Goal: Task Accomplishment & Management: Use online tool/utility

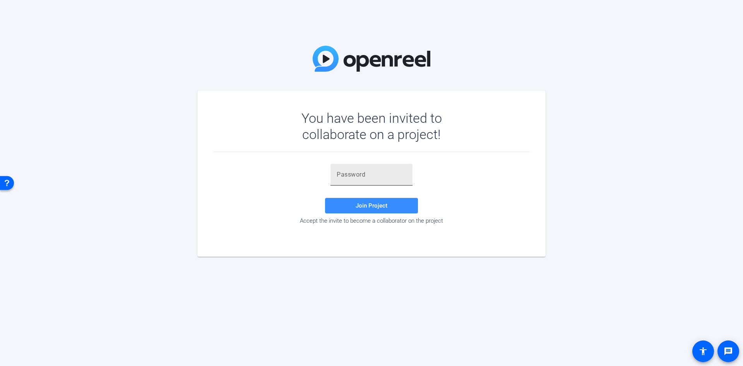
click at [365, 173] on input "text" at bounding box center [372, 174] width 70 height 9
paste input "A.WZ1T"
type input "A.WZ1T"
click at [357, 203] on span "Join Project" at bounding box center [372, 205] width 32 height 7
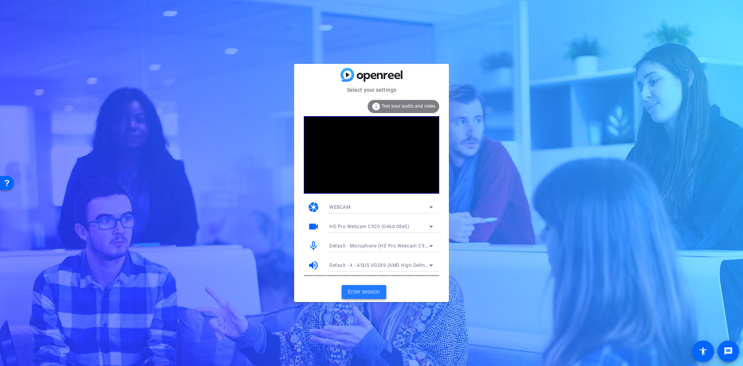
click at [374, 294] on span "Enter session" at bounding box center [364, 292] width 32 height 8
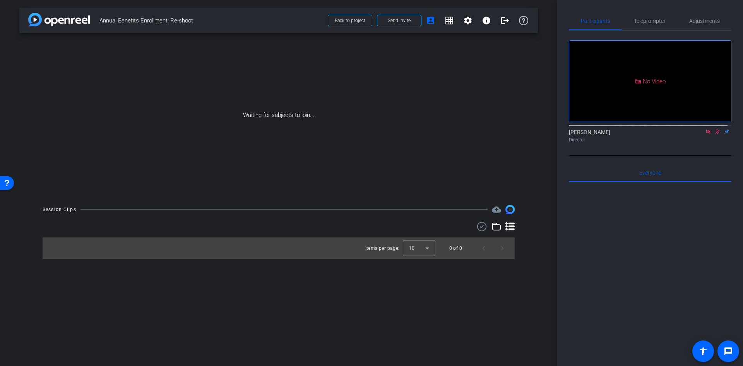
click at [705, 134] on icon at bounding box center [708, 131] width 6 height 5
click at [698, 134] on icon at bounding box center [699, 132] width 5 height 4
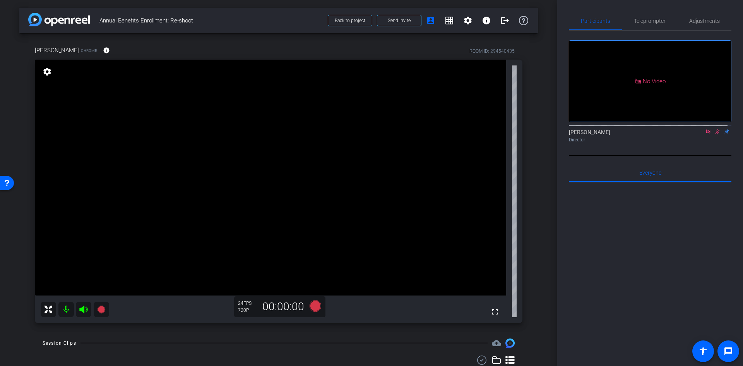
click at [705, 134] on icon at bounding box center [708, 131] width 6 height 5
click at [648, 18] on span "Teleprompter" at bounding box center [650, 20] width 32 height 5
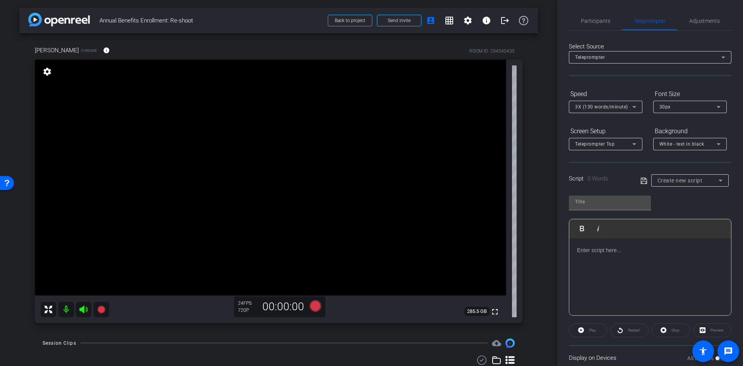
click at [620, 252] on p at bounding box center [650, 250] width 146 height 9
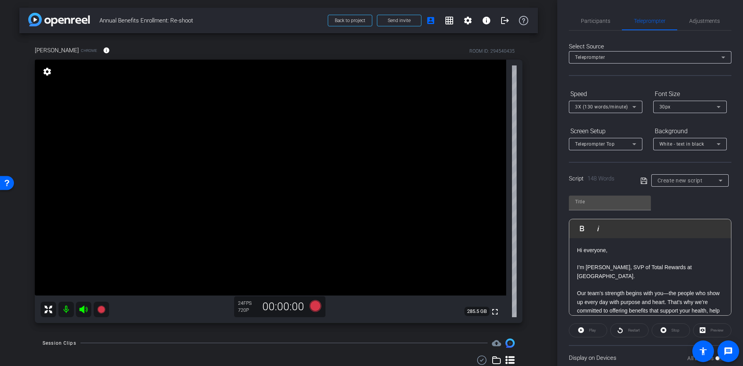
scroll to position [147, 0]
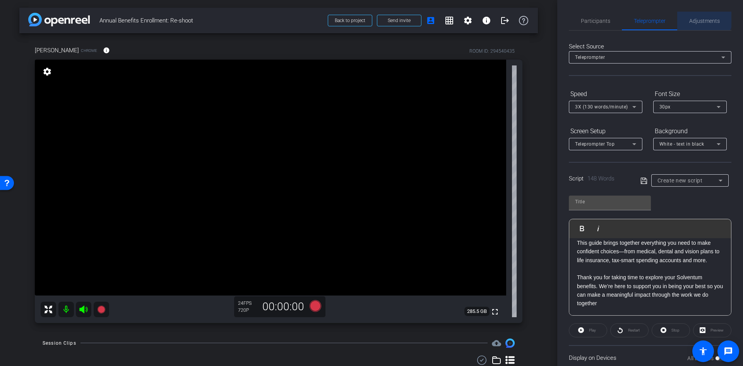
click at [698, 15] on span "Adjustments" at bounding box center [705, 21] width 31 height 19
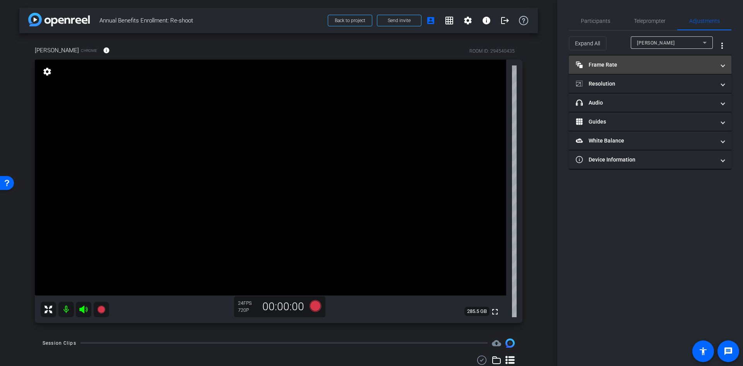
click at [675, 67] on mat-panel-title "Frame Rate Frame Rate" at bounding box center [645, 65] width 139 height 8
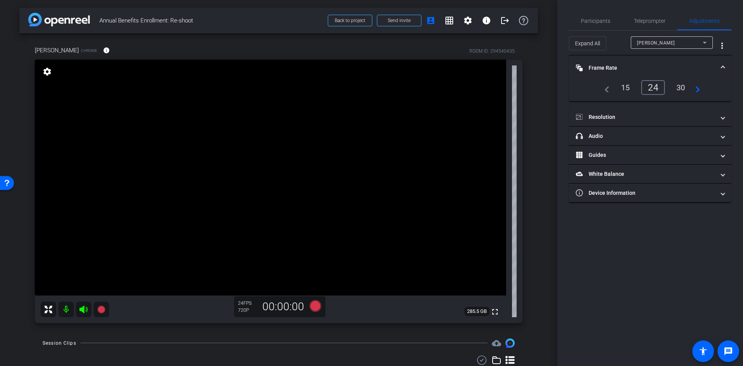
click at [697, 89] on mat-icon "navigate_next" at bounding box center [695, 87] width 9 height 9
click at [700, 89] on mat-icon "navigate_next" at bounding box center [695, 87] width 9 height 9
click at [648, 89] on div "30" at bounding box center [655, 87] width 21 height 13
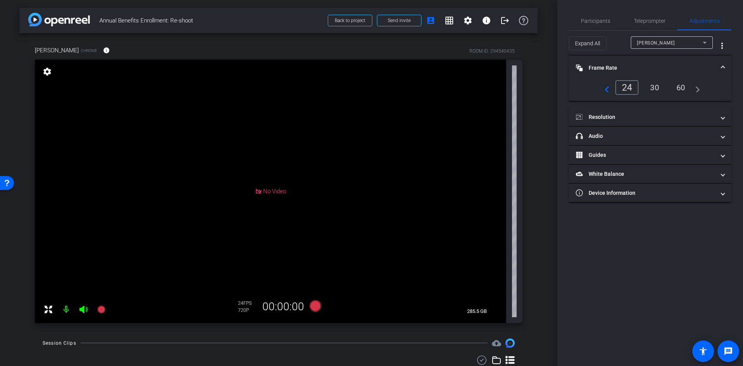
click at [682, 87] on div "60" at bounding box center [681, 87] width 21 height 13
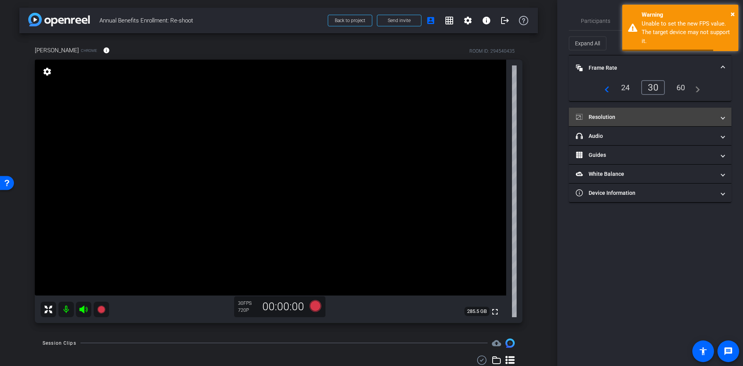
click at [722, 117] on span at bounding box center [723, 117] width 3 height 8
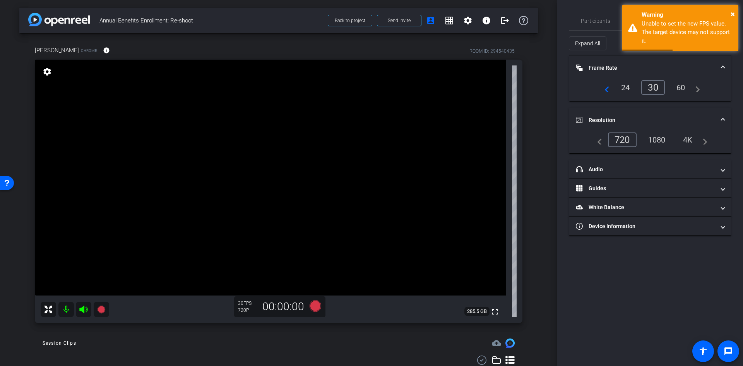
click at [693, 139] on div "4K" at bounding box center [688, 139] width 21 height 13
click at [705, 142] on mat-icon "navigate_next" at bounding box center [702, 139] width 9 height 9
click at [664, 142] on div "1080" at bounding box center [657, 139] width 29 height 13
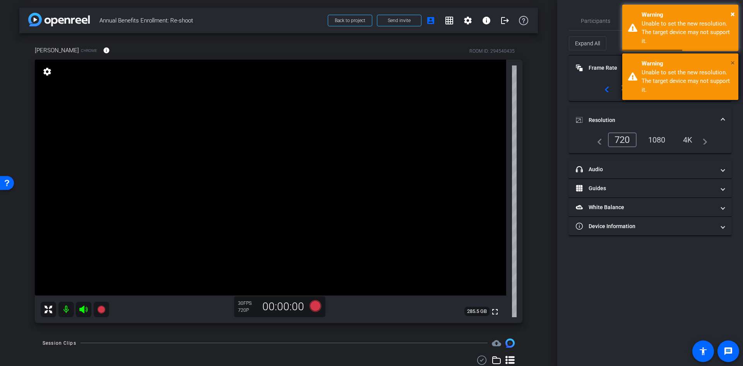
click at [733, 62] on span "×" at bounding box center [733, 62] width 4 height 9
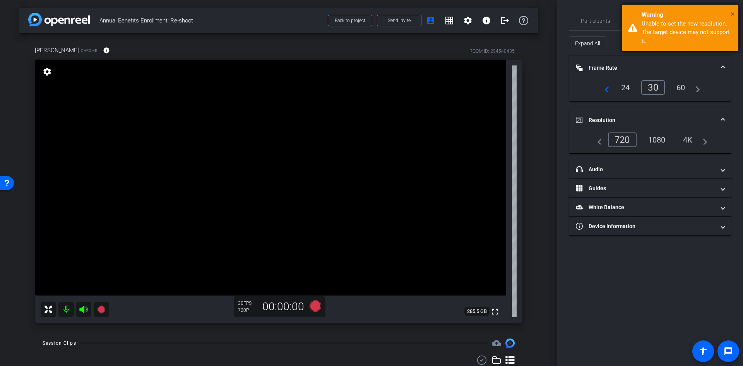
click at [731, 12] on span "×" at bounding box center [733, 13] width 4 height 9
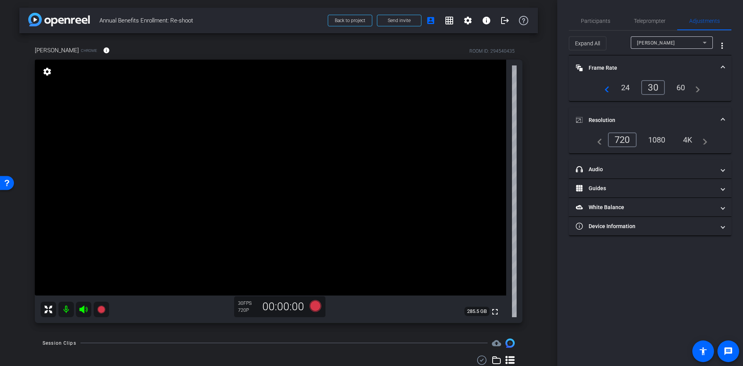
click at [680, 86] on div "60" at bounding box center [681, 87] width 21 height 13
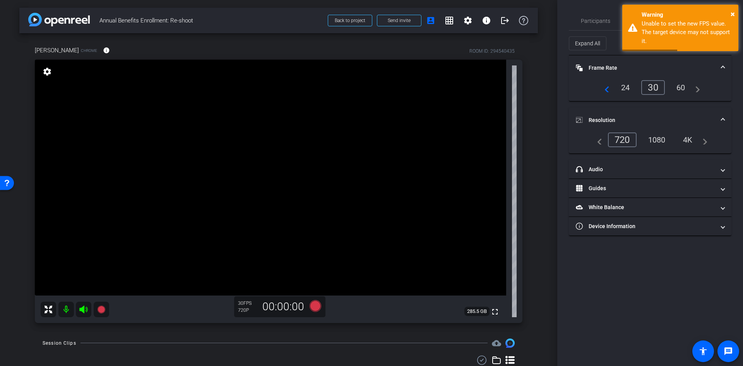
click at [660, 138] on div "1080" at bounding box center [657, 139] width 29 height 13
drag, startPoint x: 733, startPoint y: 12, endPoint x: 733, endPoint y: 17, distance: 5.0
click at [733, 12] on span "×" at bounding box center [733, 13] width 4 height 9
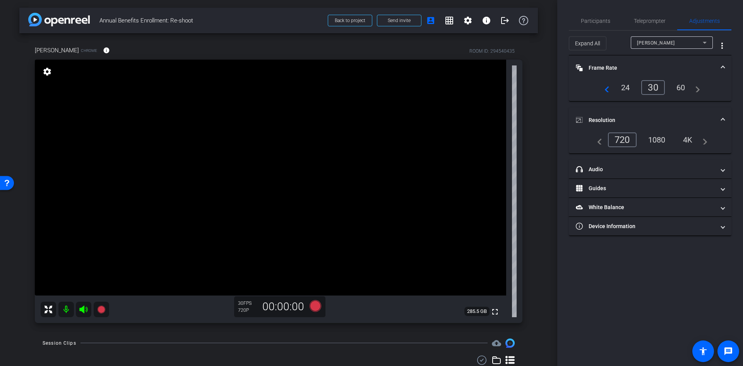
click at [659, 143] on div "1080" at bounding box center [657, 139] width 29 height 13
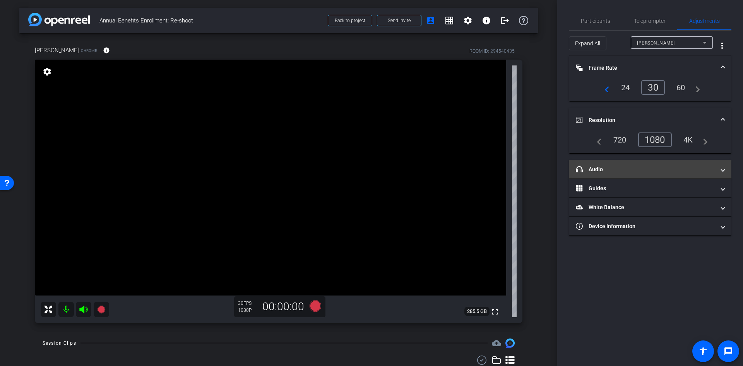
click at [635, 166] on mat-panel-title "headphone icon Audio" at bounding box center [645, 169] width 139 height 8
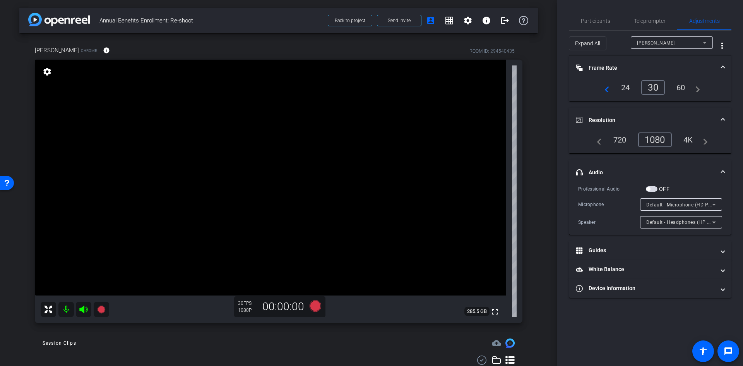
click at [686, 174] on mat-panel-title "headphone icon Audio" at bounding box center [645, 172] width 139 height 8
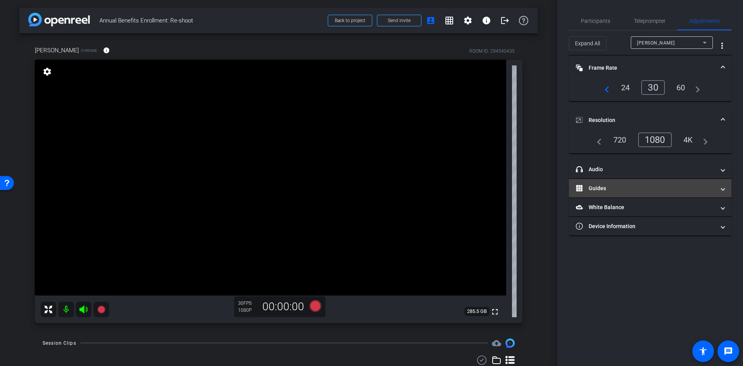
click at [645, 191] on mat-panel-title "Guides" at bounding box center [645, 188] width 139 height 8
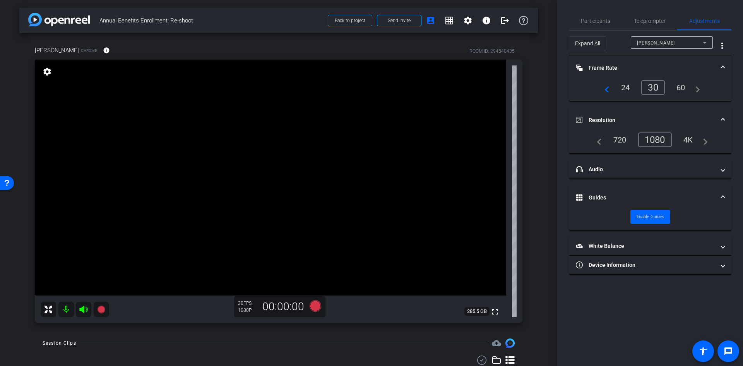
click at [655, 192] on mat-expansion-panel-header "Guides" at bounding box center [650, 197] width 163 height 25
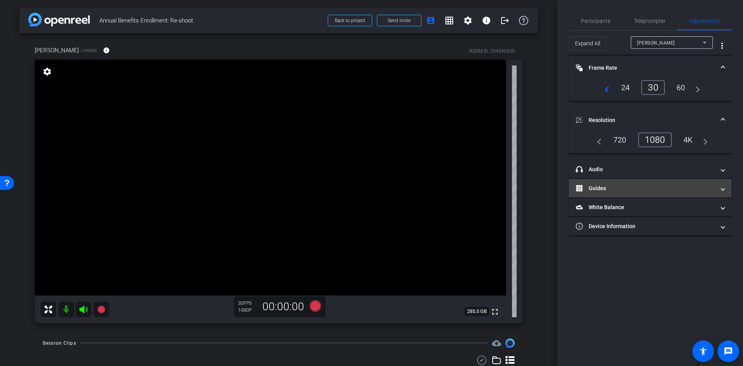
click at [656, 190] on mat-panel-title "Guides" at bounding box center [645, 188] width 139 height 8
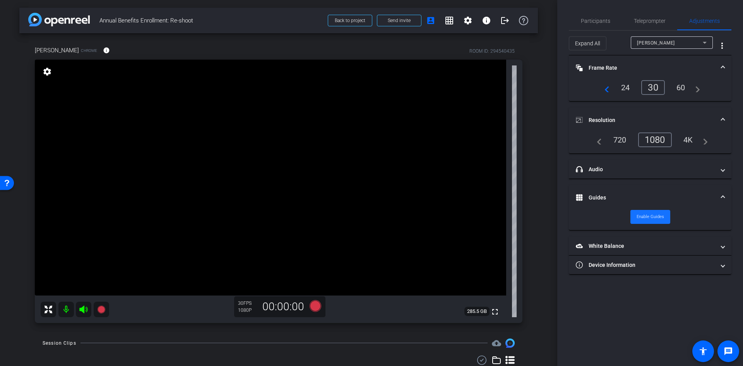
click at [653, 213] on span "Enable Guides" at bounding box center [650, 217] width 27 height 12
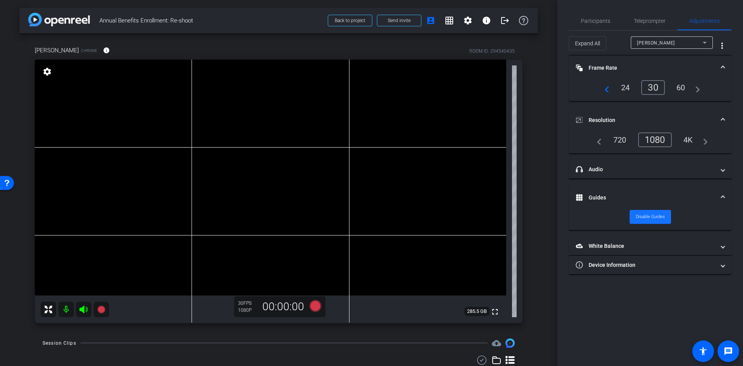
click at [652, 219] on span "Disable Guides" at bounding box center [650, 217] width 29 height 12
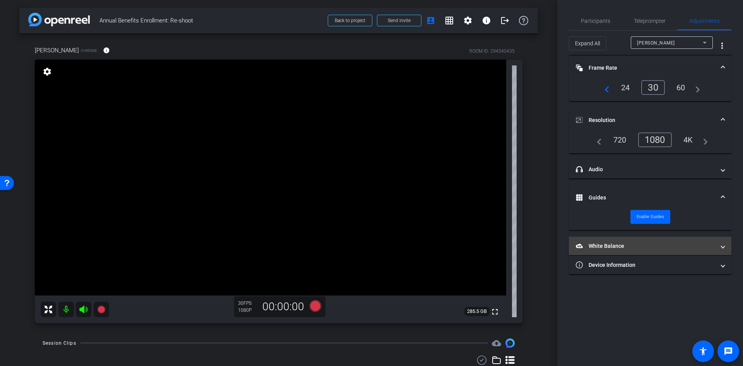
click at [612, 240] on mat-expansion-panel-header "White Balance White Balance" at bounding box center [650, 246] width 163 height 19
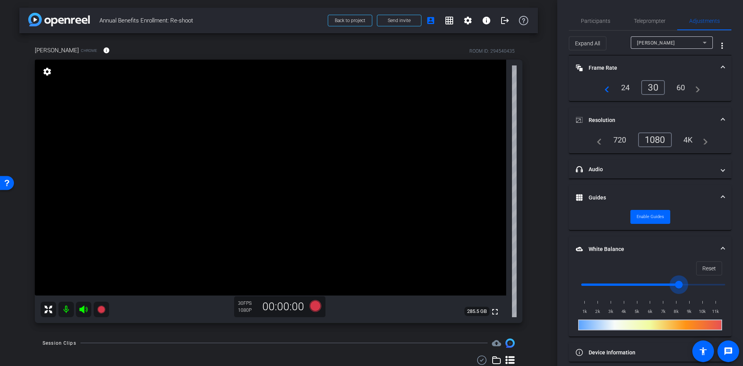
drag, startPoint x: 719, startPoint y: 283, endPoint x: 682, endPoint y: 290, distance: 37.8
click at [682, 290] on input "range" at bounding box center [653, 284] width 160 height 17
drag, startPoint x: 583, startPoint y: 282, endPoint x: 743, endPoint y: 291, distance: 160.6
type input "11000"
click at [734, 291] on input "range" at bounding box center [653, 284] width 160 height 17
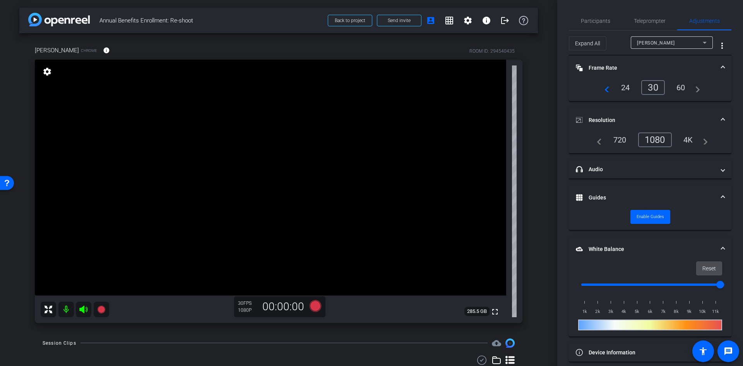
click at [697, 265] on span at bounding box center [709, 268] width 25 height 19
click at [700, 250] on mat-panel-title "White Balance White Balance" at bounding box center [645, 249] width 139 height 8
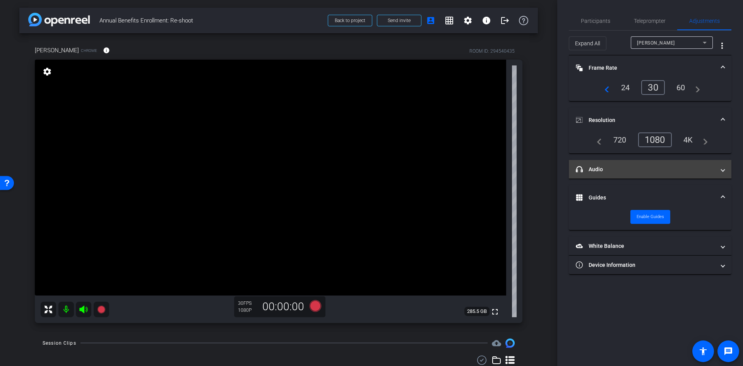
click at [643, 165] on mat-panel-title "headphone icon Audio" at bounding box center [645, 169] width 139 height 8
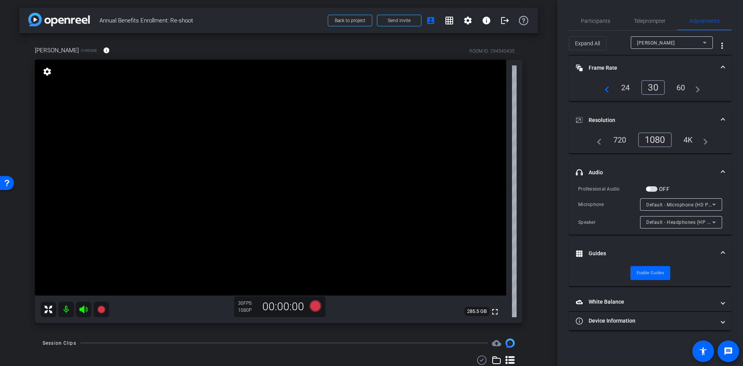
click at [659, 166] on mat-expansion-panel-header "headphone icon Audio" at bounding box center [650, 172] width 163 height 25
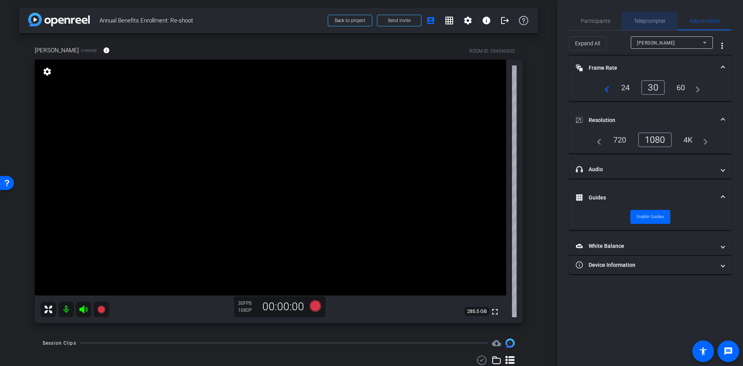
click at [651, 17] on span "Teleprompter" at bounding box center [650, 21] width 32 height 19
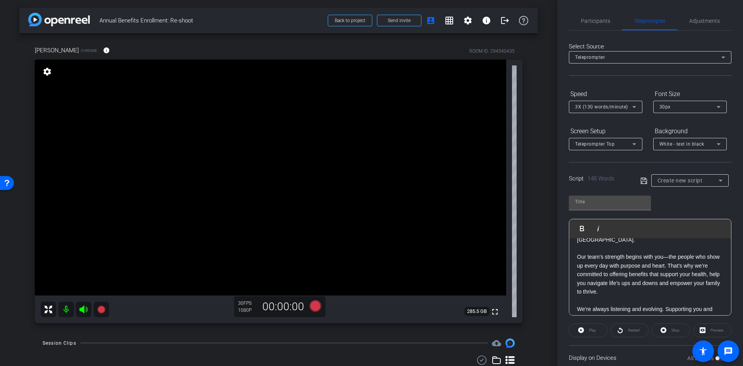
scroll to position [0, 0]
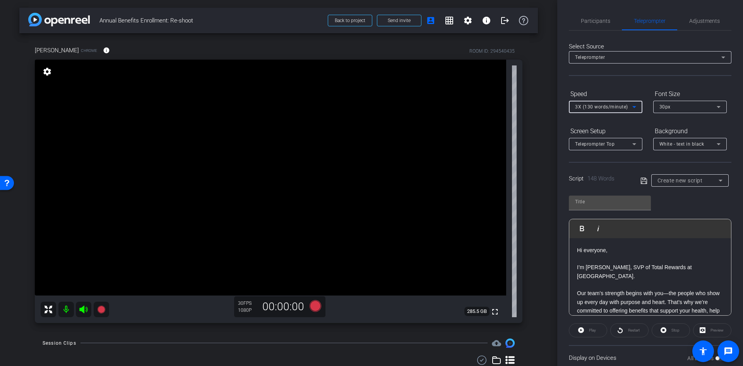
click at [630, 102] on icon at bounding box center [634, 106] width 9 height 9
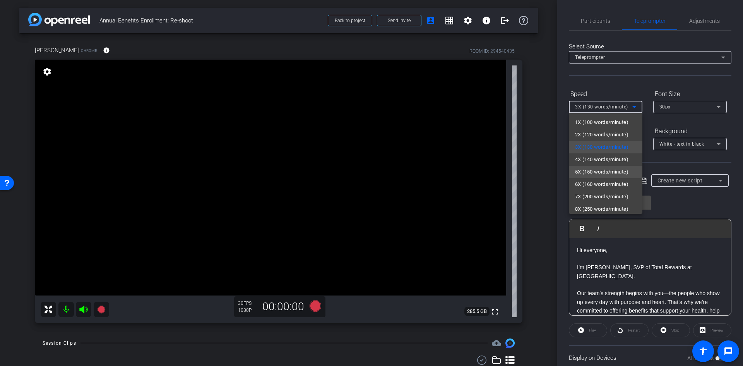
click at [604, 175] on span "5X (150 words/minute)" at bounding box center [601, 171] width 53 height 9
type input "Default title 643"
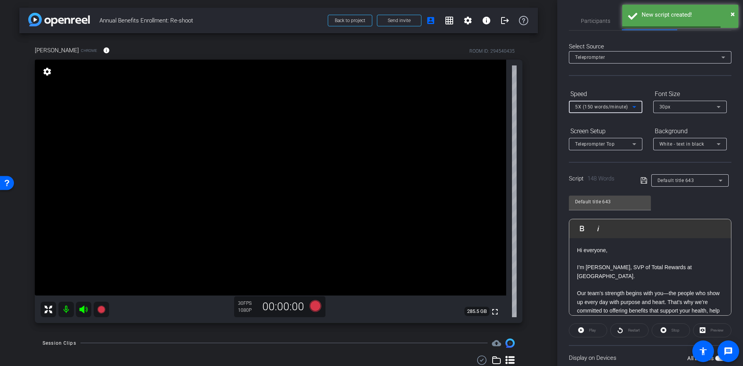
click at [611, 105] on span "5X (150 words/minute)" at bounding box center [601, 106] width 53 height 5
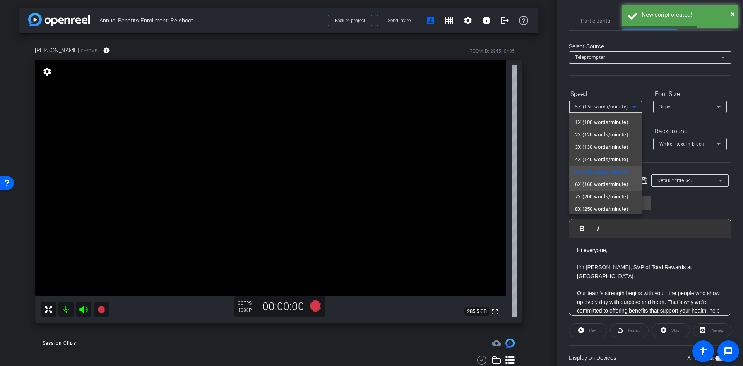
click at [601, 180] on span "6X (160 words/minute)" at bounding box center [601, 184] width 53 height 9
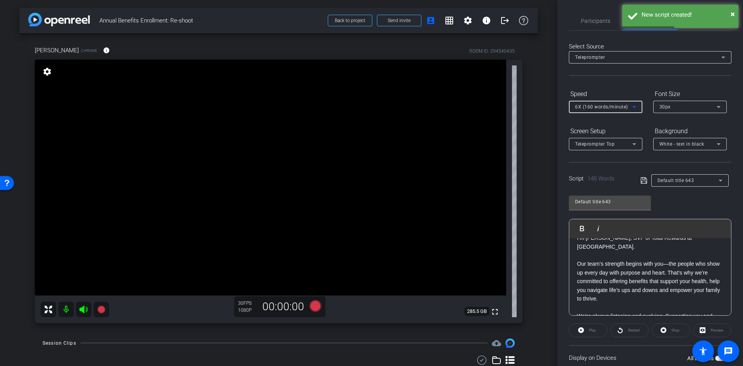
scroll to position [39, 0]
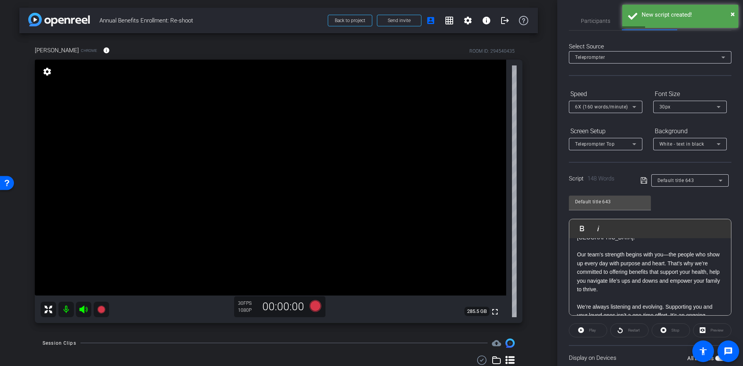
click at [682, 265] on p "Our team’s strength begins with you—the people who show up every day with purpo…" at bounding box center [650, 271] width 146 height 43
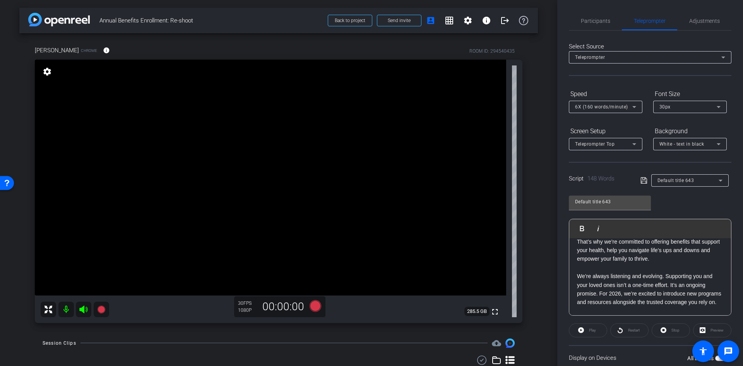
scroll to position [77, 0]
click at [671, 287] on p "We’re always listening and evolving. Supporting you and your loved ones isn’t a…" at bounding box center [650, 289] width 146 height 35
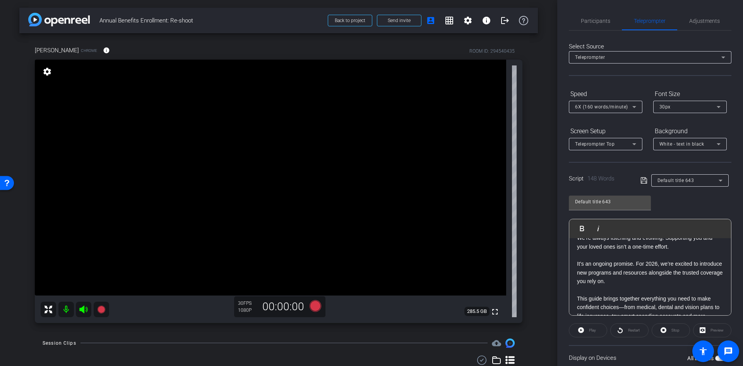
scroll to position [155, 0]
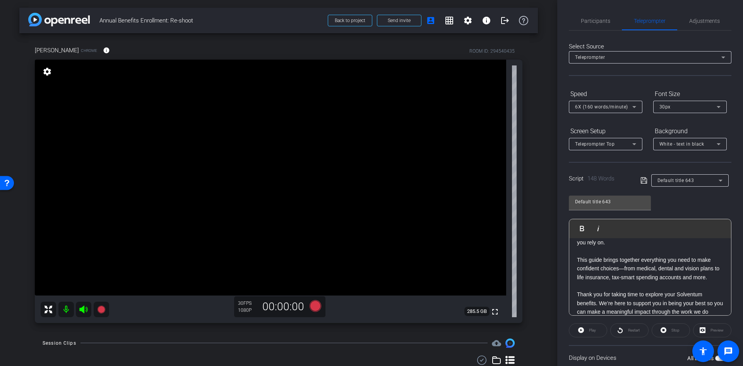
click at [626, 268] on p "This guide brings together everything you need to make confident choices—from m…" at bounding box center [650, 269] width 146 height 26
click at [624, 268] on p "This guide brings together everything you need to make confident choices—from m…" at bounding box center [650, 269] width 146 height 26
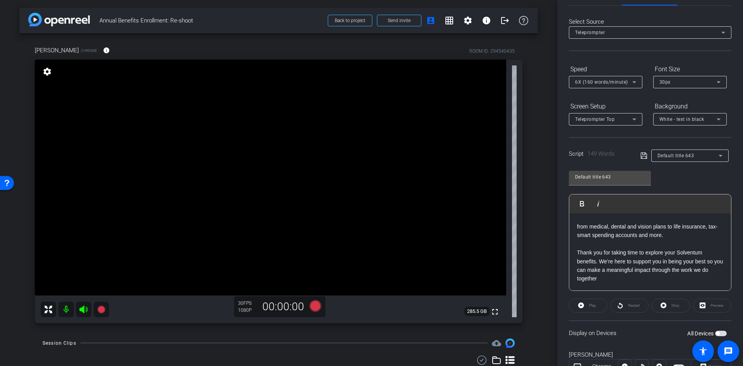
scroll to position [39, 0]
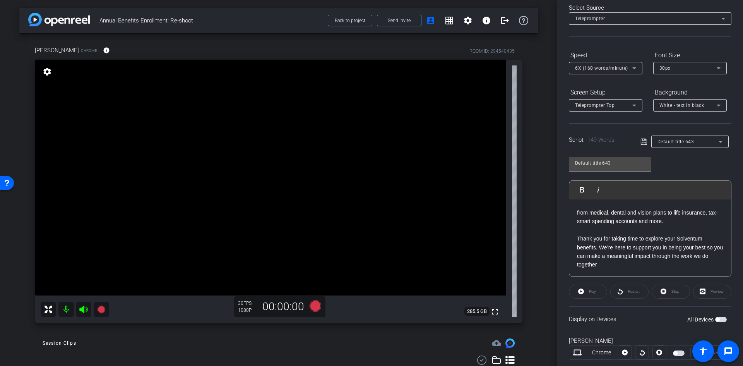
click at [600, 246] on p "Thank you for taking time to explore your Solventum benefits. We’re here to sup…" at bounding box center [650, 251] width 146 height 35
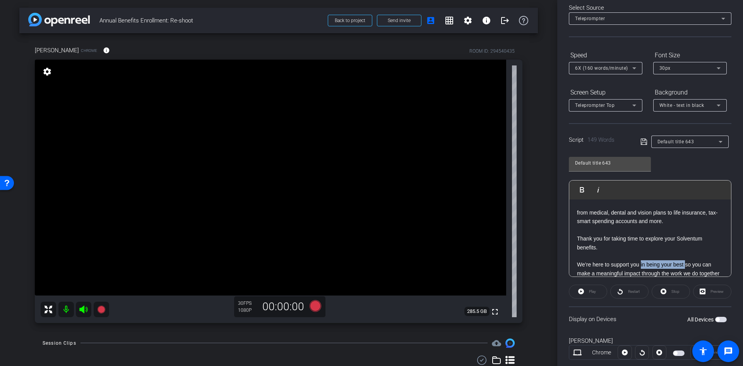
drag, startPoint x: 642, startPoint y: 264, endPoint x: 686, endPoint y: 266, distance: 44.6
click at [686, 266] on p "We’re here to support you in being your best so you can make a meaningful impac…" at bounding box center [650, 268] width 146 height 17
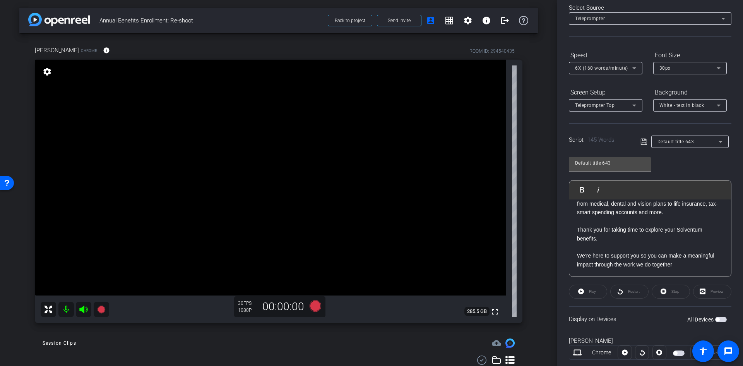
click at [680, 267] on p "We’re here to support you so you can make a meaningful impact through the work …" at bounding box center [650, 259] width 146 height 17
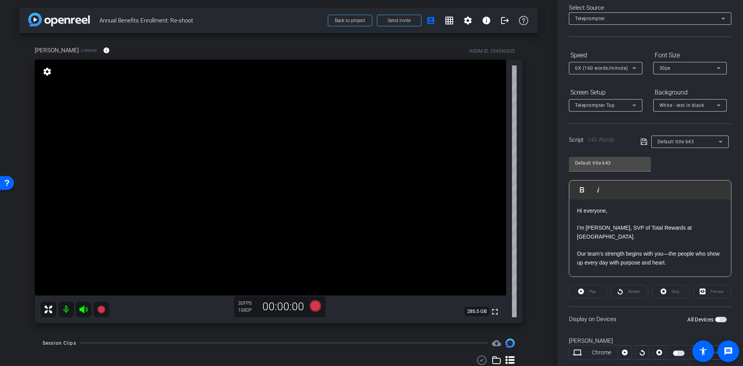
scroll to position [0, 0]
click at [717, 319] on span "button" at bounding box center [721, 319] width 12 height 5
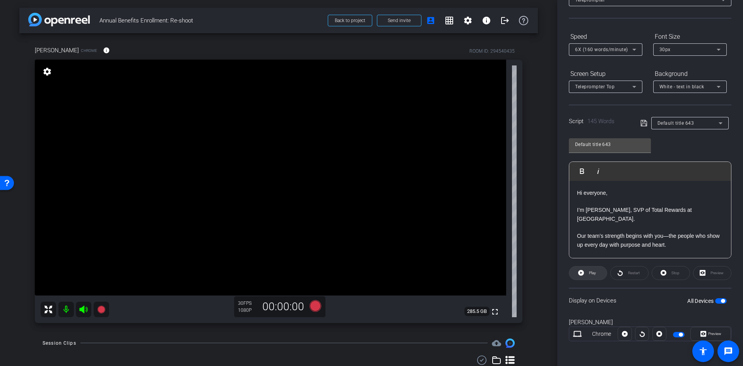
click at [596, 271] on span "Play" at bounding box center [592, 273] width 7 height 4
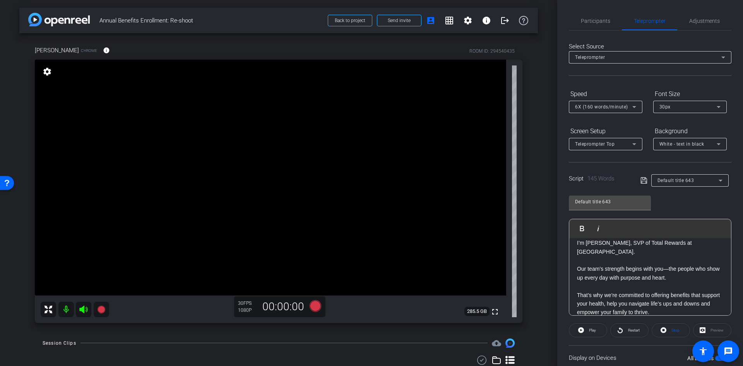
scroll to position [39, 0]
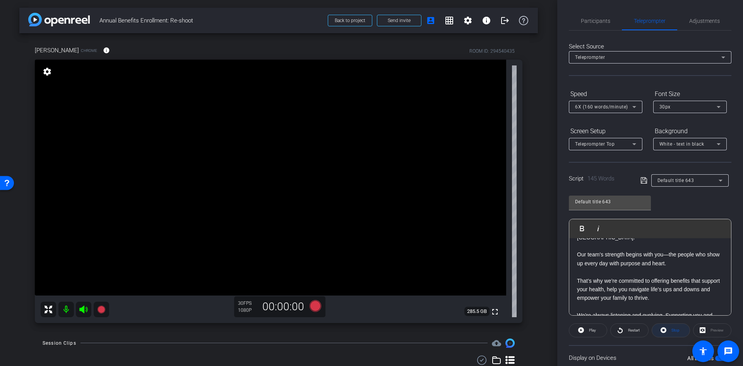
click at [672, 332] on span "Stop" at bounding box center [676, 330] width 8 height 4
click at [588, 21] on span "Participants" at bounding box center [595, 20] width 29 height 5
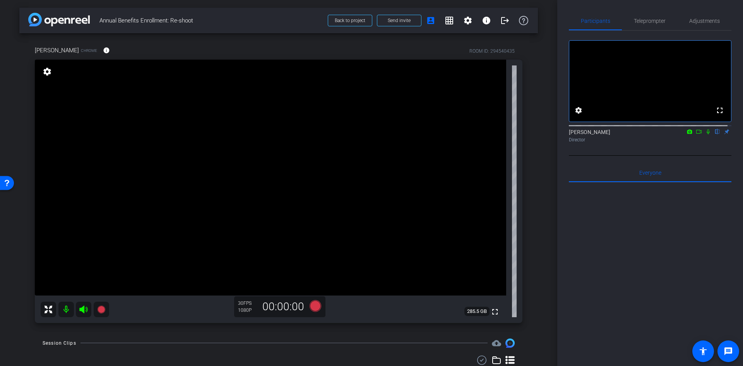
click at [638, 33] on div "fullscreen settings [PERSON_NAME] flip Director" at bounding box center [650, 88] width 163 height 115
click at [640, 21] on span "Teleprompter" at bounding box center [650, 20] width 32 height 5
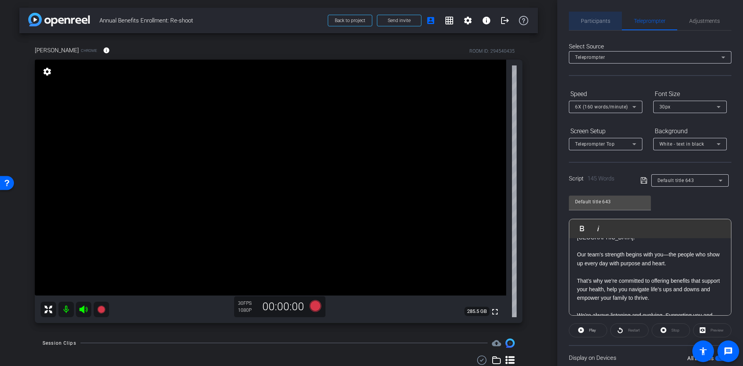
click at [602, 22] on span "Participants" at bounding box center [595, 20] width 29 height 5
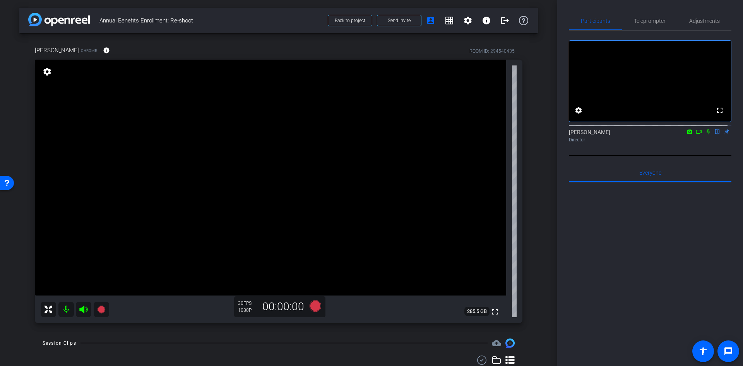
click at [705, 134] on icon at bounding box center [708, 131] width 6 height 5
click at [100, 310] on icon at bounding box center [101, 309] width 8 height 8
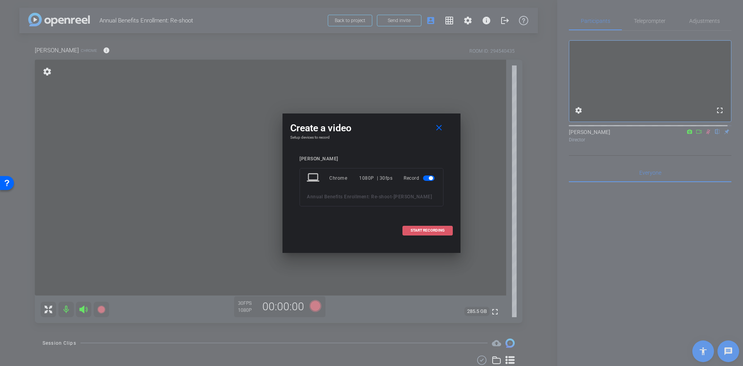
click at [423, 230] on span "START RECORDING" at bounding box center [428, 230] width 34 height 4
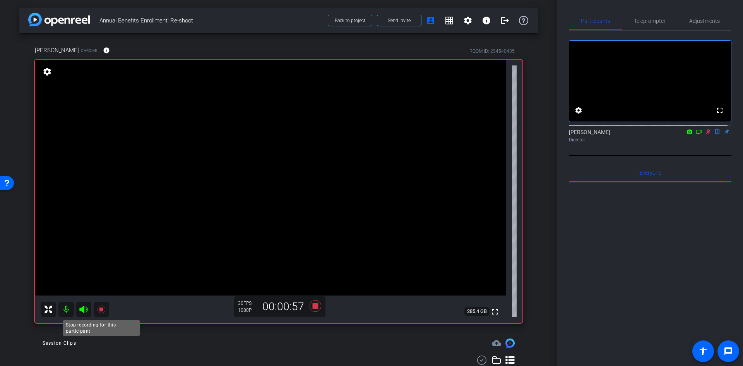
click at [106, 312] on mat-icon at bounding box center [101, 309] width 15 height 15
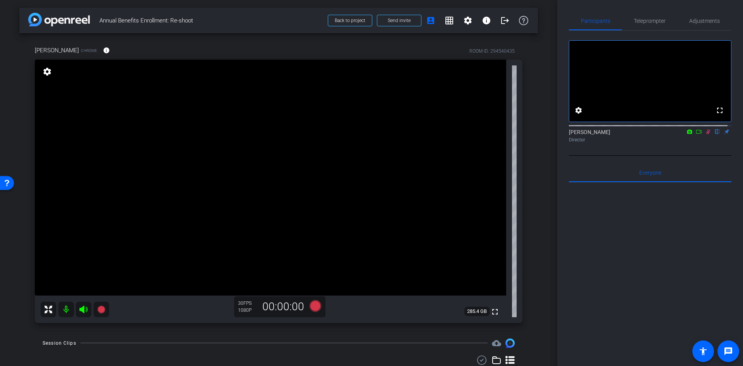
click at [707, 134] on icon at bounding box center [708, 131] width 6 height 5
click at [643, 25] on span "Teleprompter" at bounding box center [650, 21] width 32 height 19
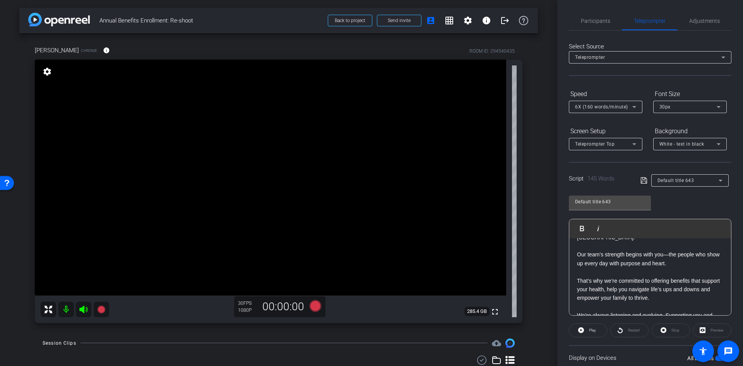
scroll to position [77, 0]
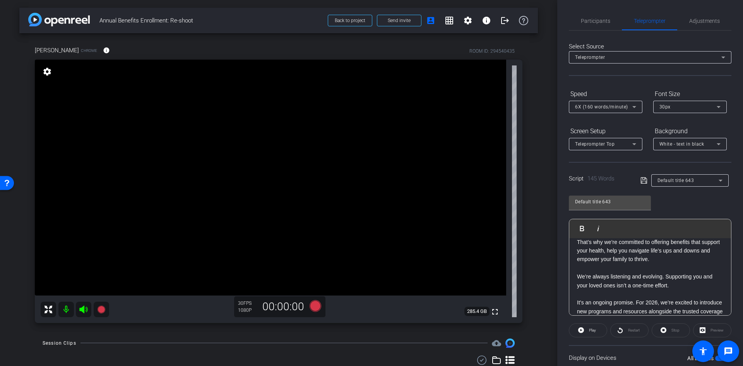
click at [666, 277] on p "We’re always listening and evolving. Supporting you and your loved ones isn’t a…" at bounding box center [650, 280] width 146 height 17
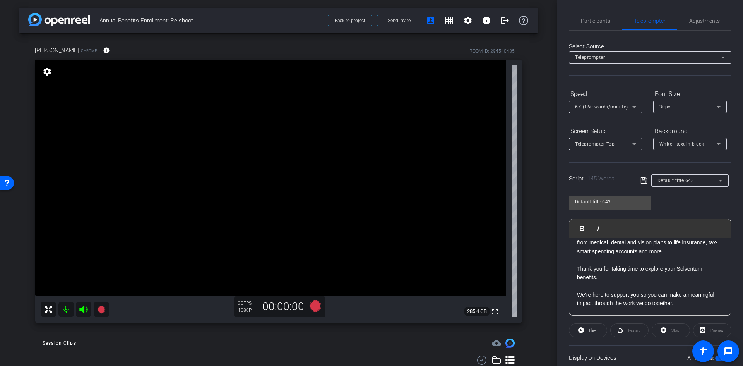
scroll to position [216, 0]
click at [594, 295] on p "We’re here to support you so you can make a meaningful impact through the work …" at bounding box center [650, 298] width 146 height 17
drag, startPoint x: 683, startPoint y: 294, endPoint x: 692, endPoint y: 294, distance: 8.9
click at [692, 294] on p "We’re here to support you so you can make a meaningful impact through the work …" at bounding box center [650, 298] width 146 height 17
click at [648, 294] on p "We’re here to support you so you can make a meaningful impact through the work …" at bounding box center [650, 298] width 146 height 17
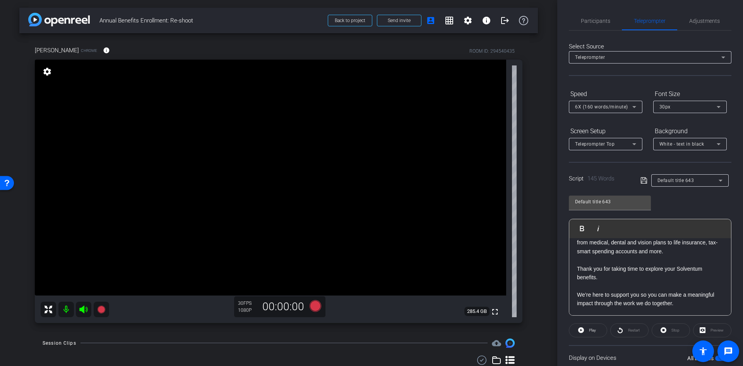
click at [631, 294] on p "We’re here to support you so you can make a meaningful impact through the work …" at bounding box center [650, 298] width 146 height 17
drag, startPoint x: 631, startPoint y: 293, endPoint x: 716, endPoint y: 295, distance: 85.2
click at [716, 295] on div "Hi everyone, I’m [PERSON_NAME], SVP of Total Rewards at [GEOGRAPHIC_DATA]. Our …" at bounding box center [651, 173] width 162 height 284
click at [643, 293] on p "We’re here to support you so you can make a meaningful impact through the work …" at bounding box center [650, 298] width 146 height 17
drag, startPoint x: 633, startPoint y: 293, endPoint x: 687, endPoint y: 296, distance: 54.3
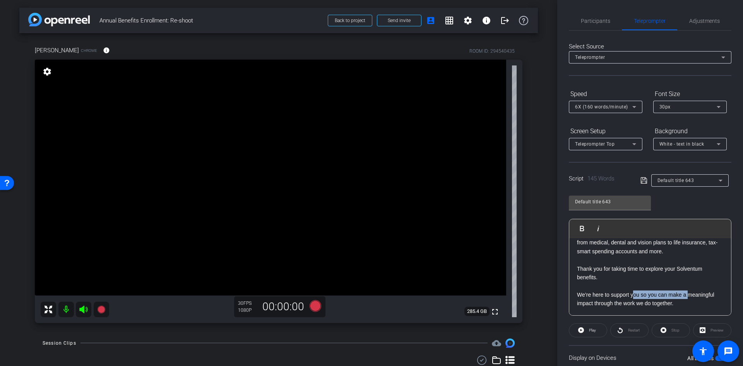
click at [687, 296] on p "We’re here to support you so you can make a meaningful impact through the work …" at bounding box center [650, 298] width 146 height 17
click at [639, 293] on p "We’re here to support you so you can make a meaningful impact through the work …" at bounding box center [650, 298] width 146 height 17
drag, startPoint x: 631, startPoint y: 293, endPoint x: 642, endPoint y: 294, distance: 11.3
click at [642, 294] on p "We’re here to support you so you can make a meaningful impact through the work …" at bounding box center [650, 298] width 146 height 17
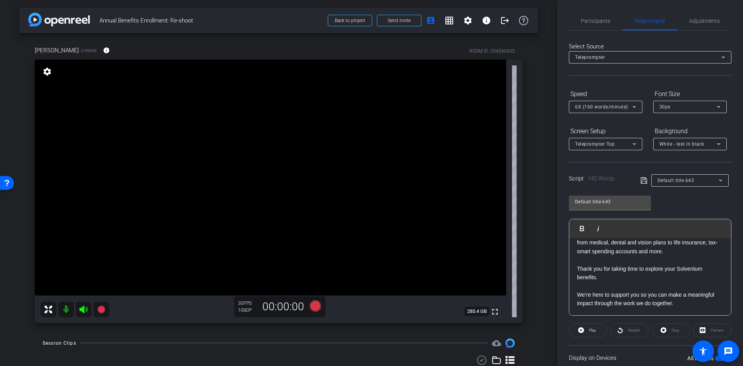
click at [655, 296] on p "We’re here to support you so you can make a meaningful impact through the work …" at bounding box center [650, 298] width 146 height 17
drag, startPoint x: 668, startPoint y: 295, endPoint x: 717, endPoint y: 295, distance: 49.6
click at [717, 295] on div "Hi everyone, I’m [PERSON_NAME], SVP of Total Rewards at [GEOGRAPHIC_DATA]. Our …" at bounding box center [651, 173] width 162 height 284
click at [676, 291] on p "We’re here to support you so you can make a meaningful impact through the work …" at bounding box center [650, 298] width 146 height 17
drag, startPoint x: 670, startPoint y: 295, endPoint x: 700, endPoint y: 294, distance: 30.2
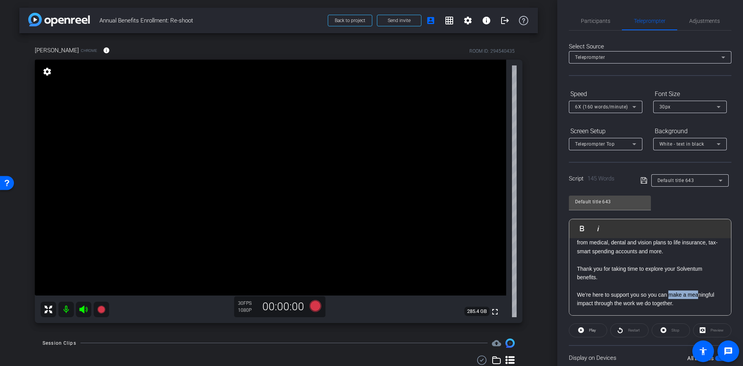
click at [700, 294] on p "We’re here to support you so you can make a meaningful impact through the work …" at bounding box center [650, 298] width 146 height 17
click at [685, 294] on p "We’re here to support you so you can make a meaningful impact through the work …" at bounding box center [650, 298] width 146 height 17
drag, startPoint x: 687, startPoint y: 293, endPoint x: 716, endPoint y: 291, distance: 29.5
click at [716, 291] on div "Hi everyone, I’m [PERSON_NAME], SVP of Total Rewards at [GEOGRAPHIC_DATA]. Our …" at bounding box center [651, 173] width 162 height 284
click at [711, 291] on p "We’re here to support you so you can make a meaningful impact through the work …" at bounding box center [650, 298] width 146 height 17
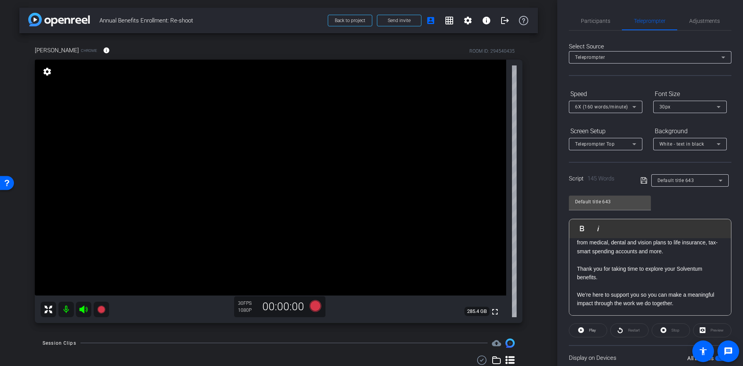
drag, startPoint x: 715, startPoint y: 287, endPoint x: 714, endPoint y: 277, distance: 9.3
click at [714, 280] on span "Hi everyone, I’m [PERSON_NAME], SVP of Total Rewards at [GEOGRAPHIC_DATA]. Our …" at bounding box center [650, 173] width 146 height 269
drag, startPoint x: 640, startPoint y: 295, endPoint x: 691, endPoint y: 295, distance: 51.1
click at [691, 295] on p "We’re here to support you so you can make a meaningful impact through the work …" at bounding box center [650, 298] width 146 height 17
click at [655, 299] on p "We’re here to support you so you can make a meaningful impact through the work …" at bounding box center [650, 298] width 146 height 17
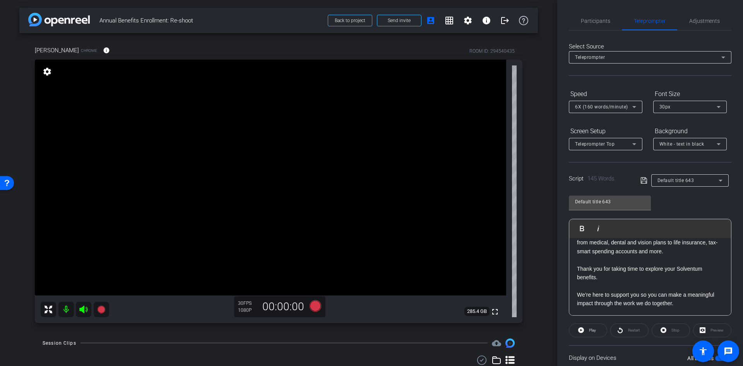
click at [644, 296] on p "We’re here to support you so you can make a meaningful impact through the work …" at bounding box center [650, 298] width 146 height 17
click at [685, 294] on p "We’re here to support you so you can make a meaningful impact through the work …" at bounding box center [650, 298] width 146 height 17
drag, startPoint x: 642, startPoint y: 294, endPoint x: 688, endPoint y: 295, distance: 46.1
click at [688, 295] on p "We’re here to support you so you can make a meaningful impact through the work …" at bounding box center [650, 298] width 146 height 17
click at [640, 296] on p "We’re here to support you so you can make a meaningful impact through the work …" at bounding box center [650, 298] width 146 height 17
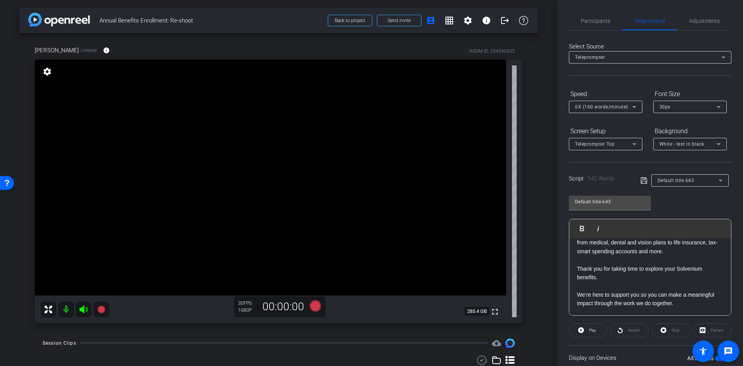
click at [649, 295] on p "We’re here to support you so you can make a meaningful impact through the work …" at bounding box center [650, 298] width 146 height 17
drag, startPoint x: 641, startPoint y: 293, endPoint x: 694, endPoint y: 293, distance: 52.7
click at [694, 293] on p "We’re here to support you so you can make a meaningful impact through the work …" at bounding box center [650, 298] width 146 height 17
click at [674, 293] on p "We’re here to support you so you can make a meaningful impact through the work …" at bounding box center [650, 298] width 146 height 17
click at [657, 296] on p "We’re here to support you so you can make a meaningful impact through the work …" at bounding box center [650, 298] width 146 height 17
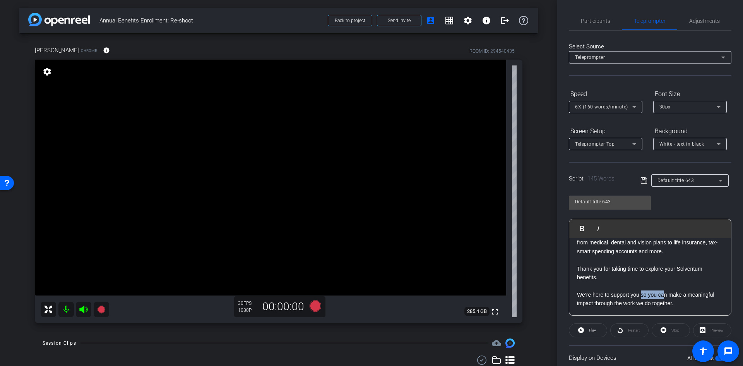
drag, startPoint x: 642, startPoint y: 296, endPoint x: 669, endPoint y: 294, distance: 27.6
click at [665, 294] on p "We’re here to support you so you can make a meaningful impact through the work …" at bounding box center [650, 298] width 146 height 17
click at [671, 294] on p "We’re here to support you so you can make a meaningful impact through the work …" at bounding box center [650, 298] width 146 height 17
click at [662, 292] on p "We’re here to support you so you can make a meaningful impact through the work …" at bounding box center [650, 298] width 146 height 17
click at [644, 295] on p "We’re here to support you so you can make a meaningful impact through the work …" at bounding box center [650, 298] width 146 height 17
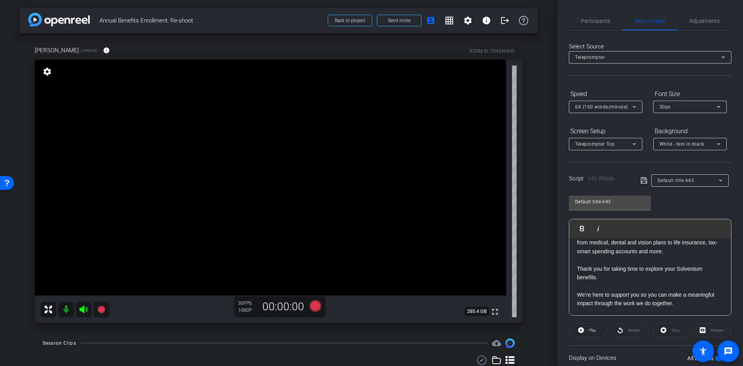
click at [672, 304] on p "We’re here to support you so you can make a meaningful impact through the work …" at bounding box center [650, 298] width 146 height 17
click at [676, 305] on p "We’re here to support you so you can make a meaningful impact through the work …" at bounding box center [650, 298] width 146 height 17
click at [599, 294] on p "We’re here to support you so you can make a meaningful impact through the work …" at bounding box center [650, 298] width 146 height 17
drag, startPoint x: 578, startPoint y: 294, endPoint x: 682, endPoint y: 306, distance: 105.2
click at [682, 306] on p "We’re here to support you so you can make a meaningful impact through the work …" at bounding box center [650, 298] width 146 height 17
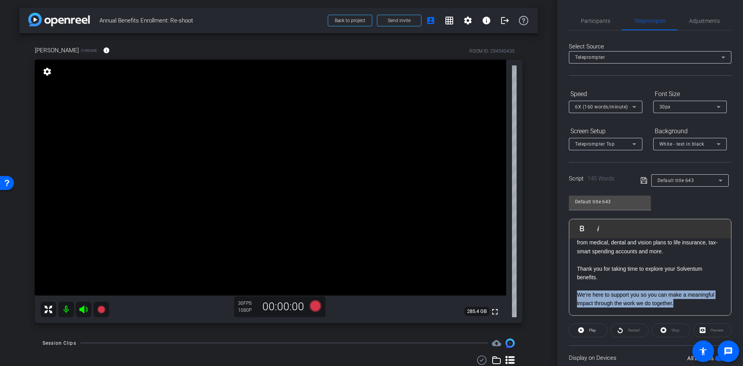
copy p "We’re here to support you so you can make a meaningful impact through the work …"
click at [684, 295] on p "We’re here to support you so you can make a meaningful impact through the work …" at bounding box center [650, 298] width 146 height 17
drag, startPoint x: 642, startPoint y: 295, endPoint x: 672, endPoint y: 304, distance: 31.3
click at [672, 304] on p "We’re here to support you so you can make a meaningful impact through the work …" at bounding box center [650, 298] width 146 height 17
click at [684, 302] on p "We’re here to support you so you can make a meaningful impact through the work …" at bounding box center [650, 298] width 146 height 17
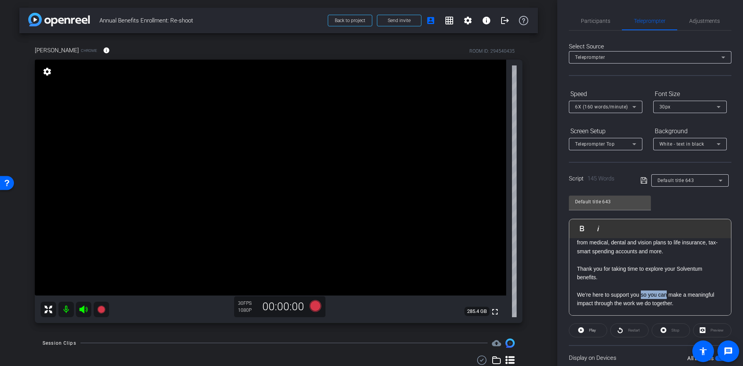
drag, startPoint x: 642, startPoint y: 294, endPoint x: 666, endPoint y: 295, distance: 24.0
click at [666, 295] on p "We’re here to support you so you can make a meaningful impact through the work …" at bounding box center [650, 298] width 146 height 17
click at [682, 297] on p "We’re here to support you and make a meaningful impact through the work we do t…" at bounding box center [650, 298] width 146 height 17
click at [691, 297] on p "We’re here to support you and make a meaningful impact through the work we do t…" at bounding box center [650, 298] width 146 height 17
drag, startPoint x: 698, startPoint y: 295, endPoint x: 705, endPoint y: 295, distance: 6.6
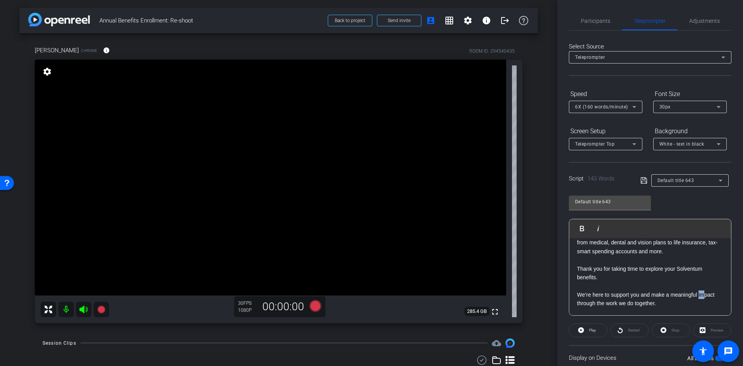
click at [705, 295] on p "We’re here to support you and make a meaningful impact through the work we do t…" at bounding box center [650, 298] width 146 height 17
click at [614, 304] on p "We’re here to support you and make a meaningful impact through the work we do t…" at bounding box center [650, 298] width 146 height 17
click at [578, 304] on p "We’re here to support you and make a meaningful impact through the work we do t…" at bounding box center [650, 298] width 146 height 17
drag, startPoint x: 578, startPoint y: 304, endPoint x: 655, endPoint y: 305, distance: 77.1
click at [655, 305] on p "We’re here to support you and make a meaningful impact through the work we do t…" at bounding box center [650, 298] width 146 height 17
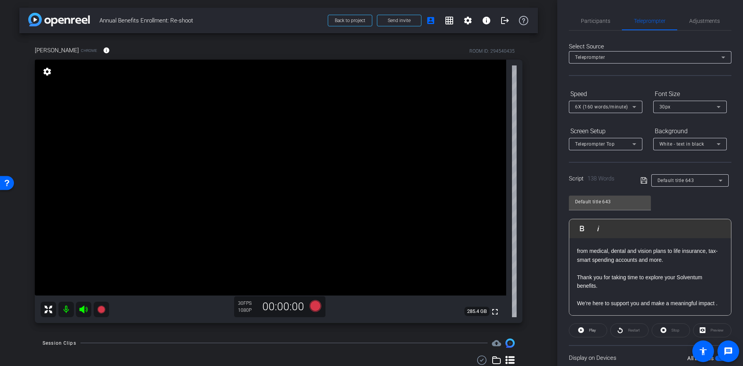
click at [624, 299] on p "We’re here to support you and make a meaningful impact ." at bounding box center [650, 303] width 146 height 9
click at [582, 304] on p "We’re here to support you and make a meaningful impact ." at bounding box center [650, 303] width 146 height 9
drag, startPoint x: 643, startPoint y: 295, endPoint x: 651, endPoint y: 295, distance: 8.5
click at [651, 299] on p "We’re here to support you and make a meaningful impact ." at bounding box center [650, 303] width 146 height 9
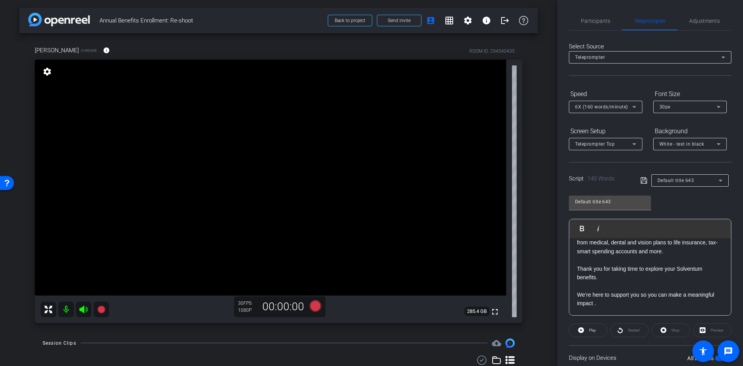
click at [594, 303] on p "We’re here to support you so you can make a meaningful impact ." at bounding box center [650, 298] width 146 height 17
click at [665, 308] on div "Hi everyone, I’m [PERSON_NAME], SVP of Total Rewards at [GEOGRAPHIC_DATA]. Our …" at bounding box center [651, 173] width 162 height 284
drag, startPoint x: 665, startPoint y: 308, endPoint x: 594, endPoint y: 303, distance: 70.6
click at [594, 303] on div "Hi everyone, I’m [PERSON_NAME], SVP of Total Rewards at [GEOGRAPHIC_DATA]. Our …" at bounding box center [651, 173] width 162 height 284
click at [643, 296] on p "We’re here to support you so you can make a meaningful impact through the work …" at bounding box center [650, 298] width 146 height 17
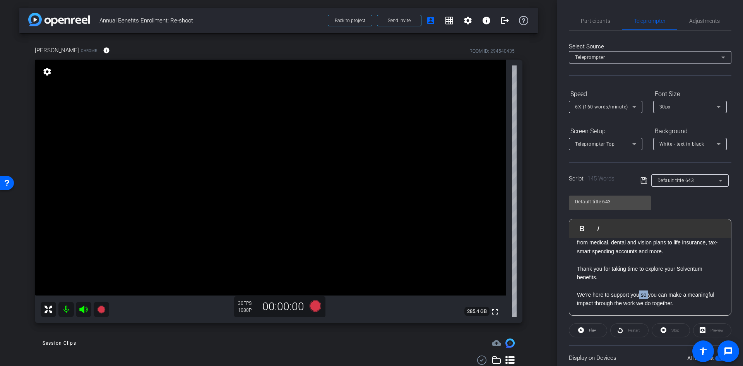
drag, startPoint x: 640, startPoint y: 295, endPoint x: 648, endPoint y: 295, distance: 7.7
click at [648, 295] on p "We’re here to support you so you can make a meaningful impact through the work …" at bounding box center [650, 298] width 146 height 17
click at [647, 295] on p "We’re here to support you so you can make a meaningful impact through the work …" at bounding box center [650, 298] width 146 height 17
drag, startPoint x: 641, startPoint y: 295, endPoint x: 650, endPoint y: 308, distance: 15.3
click at [650, 308] on div "Hi everyone, I’m [PERSON_NAME], SVP of Total Rewards at [GEOGRAPHIC_DATA]. Our …" at bounding box center [651, 173] width 162 height 284
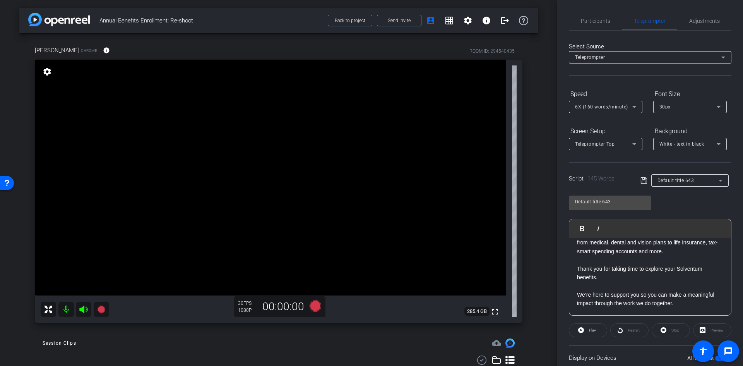
click at [696, 304] on p "We’re here to support you so you can make a meaningful impact through the work …" at bounding box center [650, 298] width 146 height 17
click at [655, 304] on p "We’re here to support you so you can make a meaningful impact through the work …" at bounding box center [650, 298] width 146 height 17
click at [640, 302] on p "We’re here to support you so you can make a meaningful impact through the work …" at bounding box center [650, 298] width 146 height 17
drag, startPoint x: 615, startPoint y: 304, endPoint x: 672, endPoint y: 309, distance: 57.1
click at [672, 309] on div "Hi everyone, I’m [PERSON_NAME], SVP of Total Rewards at [GEOGRAPHIC_DATA]. Our …" at bounding box center [651, 173] width 162 height 284
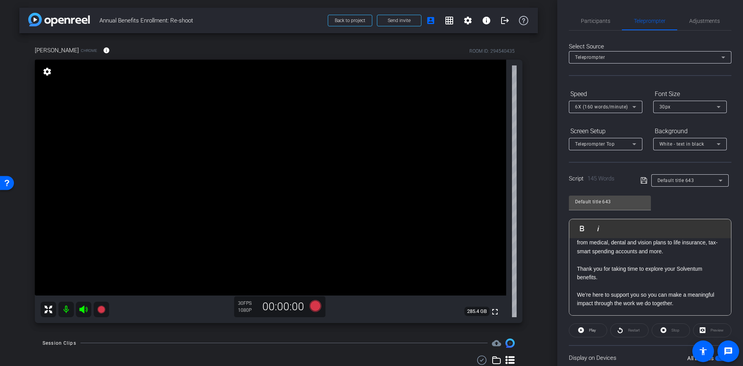
click at [609, 301] on p "We’re here to support you so you can make a meaningful impact through the work …" at bounding box center [650, 298] width 146 height 17
drag, startPoint x: 596, startPoint y: 304, endPoint x: 632, endPoint y: 310, distance: 36.4
click at [632, 310] on div "Hi everyone, I’m [PERSON_NAME], SVP of Total Rewards at [GEOGRAPHIC_DATA]. Our …" at bounding box center [651, 173] width 162 height 284
click at [617, 306] on p "We’re here to support you so you can make a meaningful impact through the work …" at bounding box center [650, 298] width 146 height 17
drag, startPoint x: 595, startPoint y: 305, endPoint x: 672, endPoint y: 309, distance: 77.5
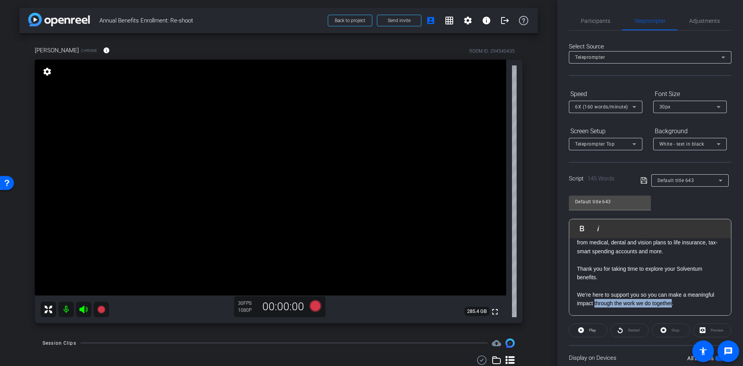
click at [672, 309] on div "Hi everyone, I’m [PERSON_NAME], SVP of Total Rewards at [GEOGRAPHIC_DATA]. Our …" at bounding box center [651, 173] width 162 height 284
click at [679, 300] on p "We’re here to support you so you can make a meaningful impact through the work …" at bounding box center [650, 298] width 146 height 17
click at [595, 16] on span "Participants" at bounding box center [595, 21] width 29 height 19
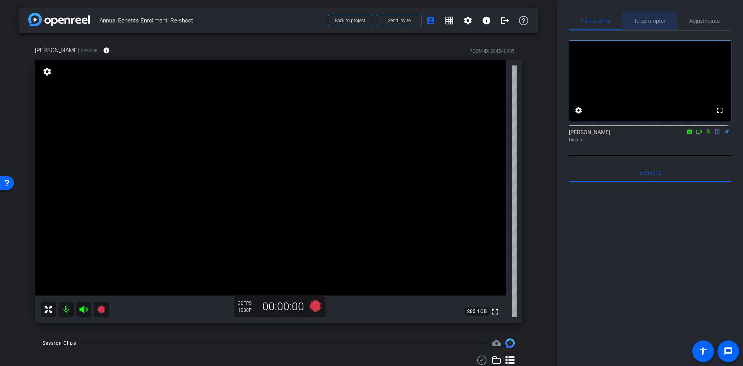
click at [654, 19] on span "Teleprompter" at bounding box center [650, 20] width 32 height 5
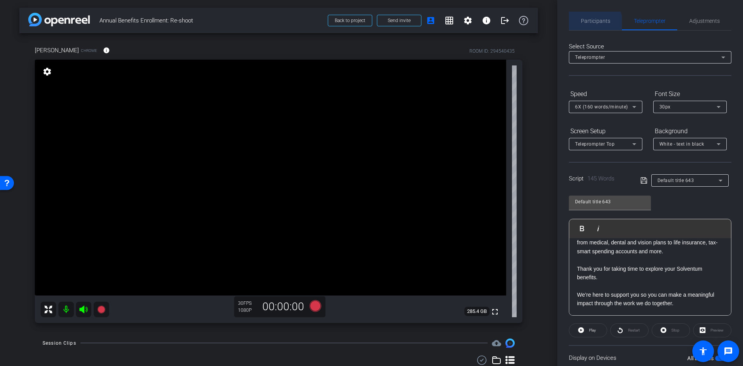
click at [588, 27] on span "Participants" at bounding box center [595, 21] width 29 height 19
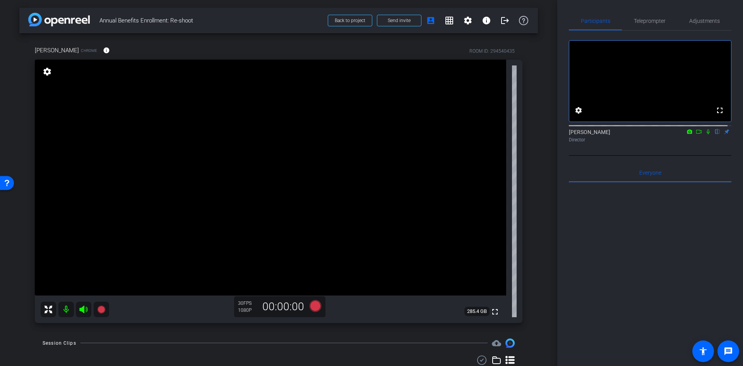
click at [172, 211] on video at bounding box center [271, 178] width 472 height 236
click at [105, 309] on icon at bounding box center [101, 309] width 8 height 8
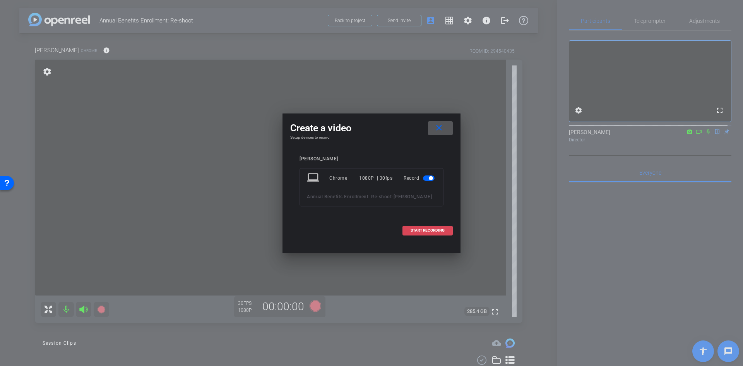
click at [412, 229] on span "START RECORDING" at bounding box center [428, 230] width 34 height 4
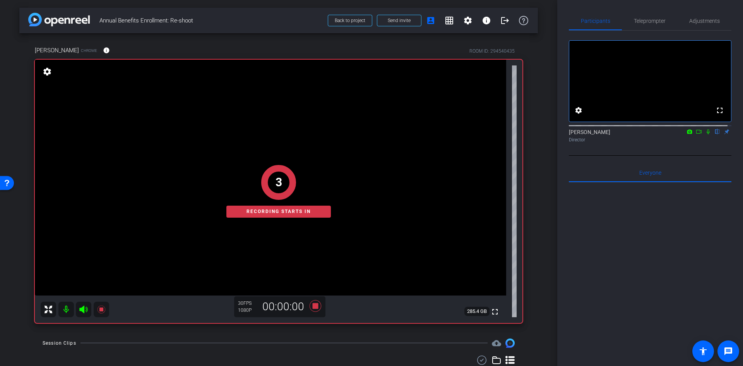
click at [705, 134] on icon at bounding box center [708, 131] width 6 height 5
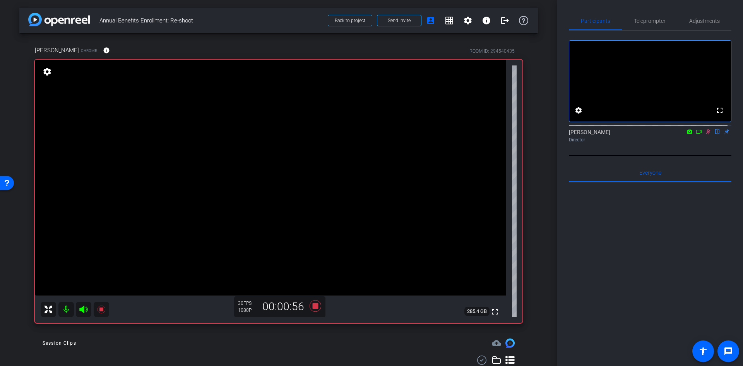
click at [706, 134] on icon at bounding box center [708, 131] width 6 height 5
click at [98, 308] on icon at bounding box center [101, 309] width 8 height 8
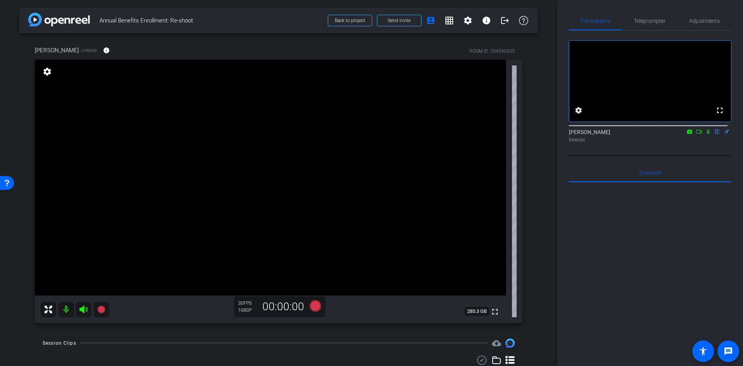
click at [705, 134] on icon at bounding box center [708, 131] width 6 height 5
click at [105, 307] on icon at bounding box center [101, 309] width 9 height 9
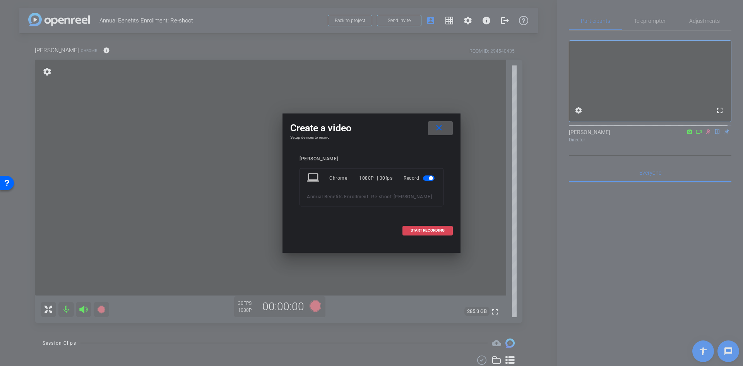
click at [426, 229] on span "START RECORDING" at bounding box center [428, 230] width 34 height 4
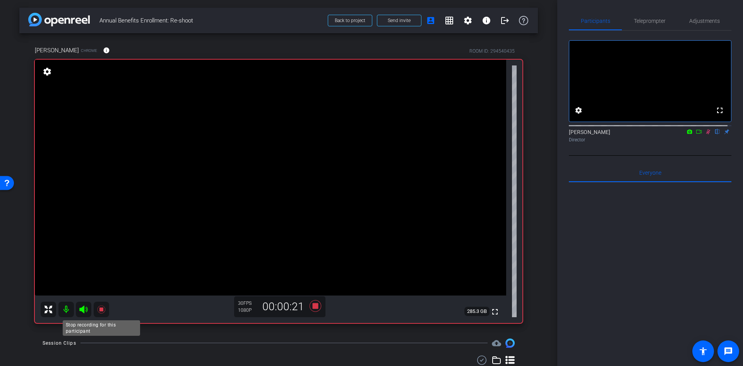
click at [97, 305] on icon at bounding box center [101, 309] width 9 height 9
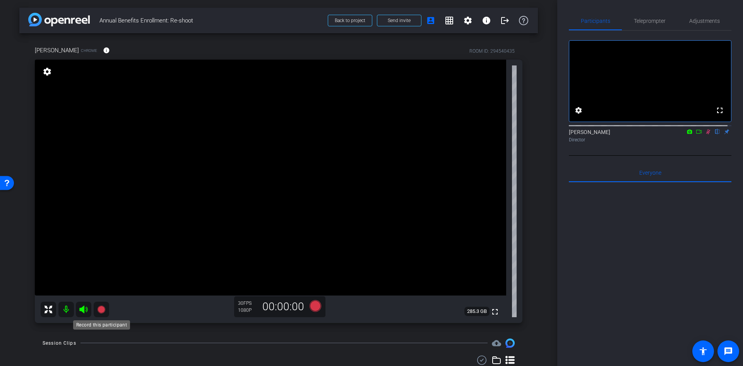
click at [102, 310] on icon at bounding box center [101, 309] width 8 height 8
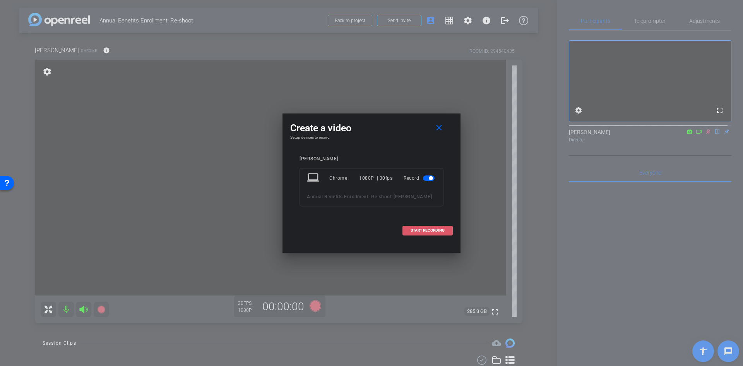
click at [423, 232] on span "START RECORDING" at bounding box center [428, 230] width 34 height 4
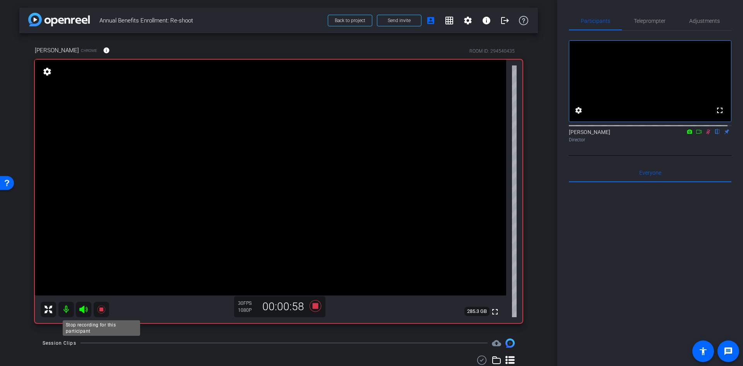
click at [102, 304] on mat-icon at bounding box center [101, 309] width 15 height 15
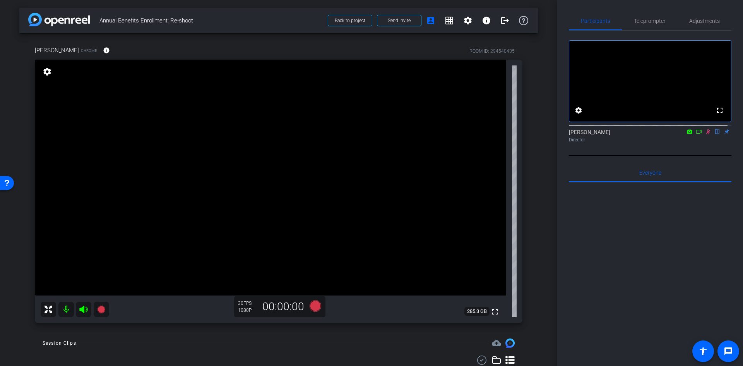
click at [707, 134] on icon at bounding box center [708, 131] width 6 height 5
click at [707, 134] on icon at bounding box center [708, 131] width 3 height 5
click at [100, 309] on icon at bounding box center [101, 309] width 8 height 8
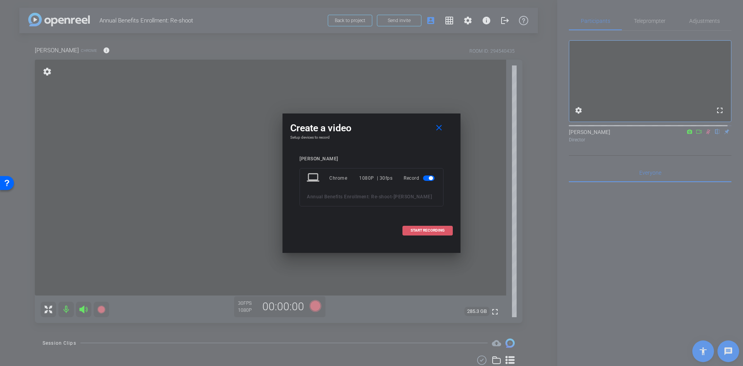
click at [424, 230] on span "START RECORDING" at bounding box center [428, 230] width 34 height 4
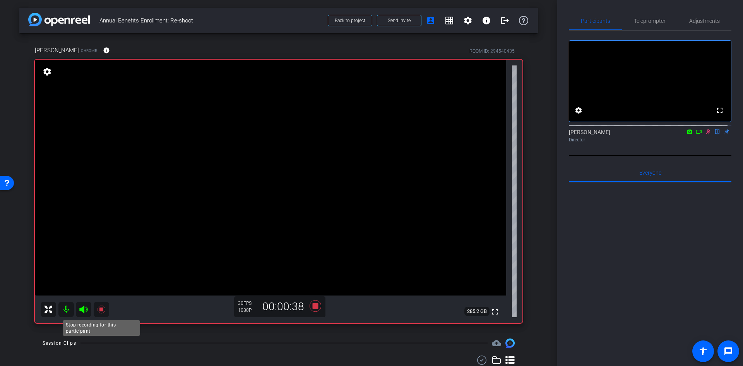
click at [100, 306] on icon at bounding box center [101, 309] width 9 height 9
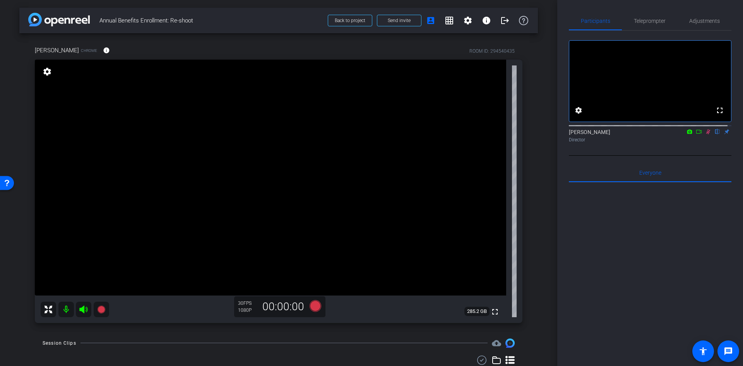
click at [706, 135] on mat-icon at bounding box center [708, 131] width 9 height 7
click at [705, 134] on icon at bounding box center [708, 131] width 6 height 5
click at [103, 309] on icon at bounding box center [101, 309] width 8 height 8
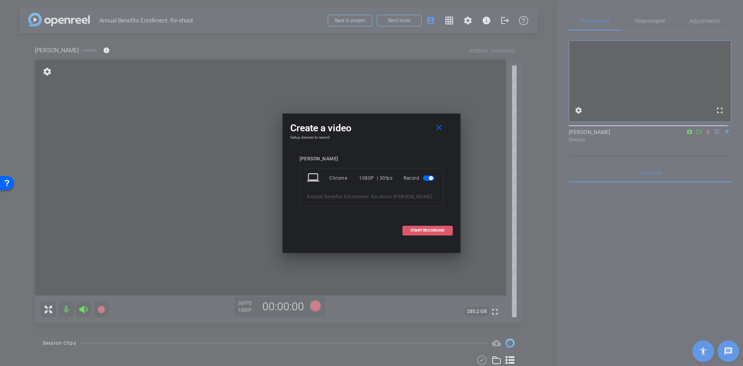
click at [425, 233] on span at bounding box center [428, 230] width 50 height 19
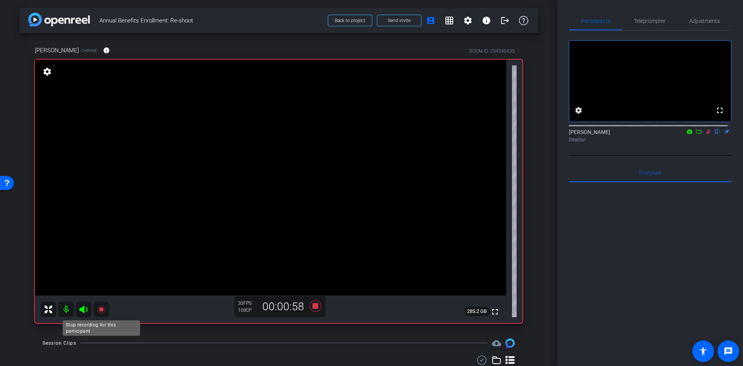
click at [98, 307] on icon at bounding box center [101, 309] width 9 height 9
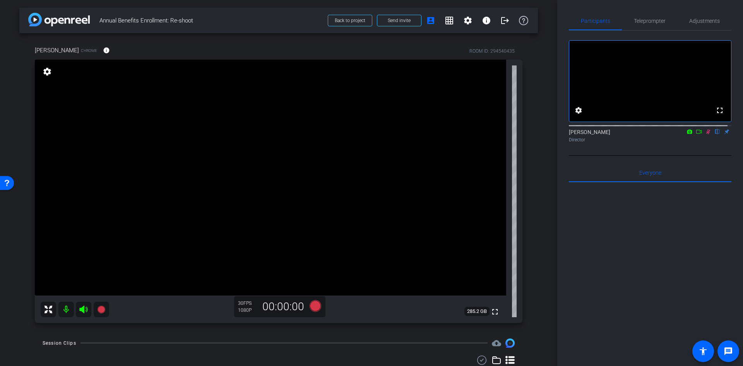
click at [705, 134] on icon at bounding box center [708, 131] width 6 height 5
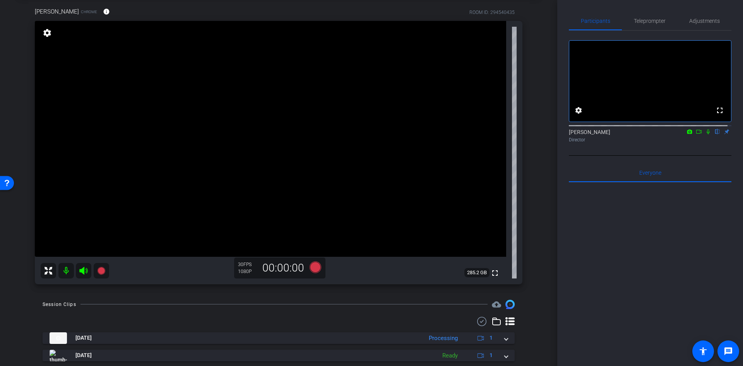
scroll to position [0, 0]
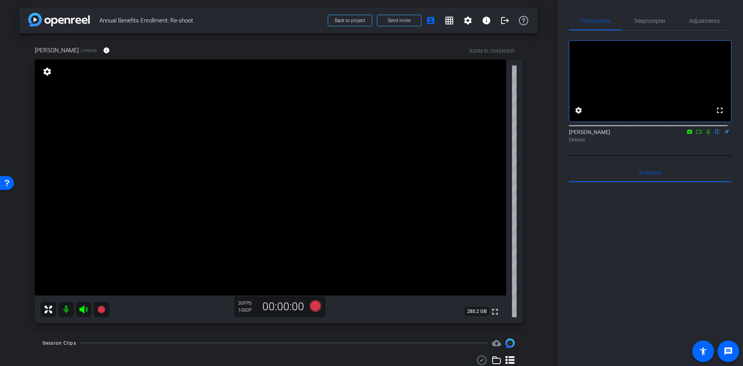
click at [528, 151] on div "[PERSON_NAME] Chrome info ROOM ID: 294540435 fullscreen settings 285.2 GB 30 FP…" at bounding box center [278, 181] width 519 height 297
click at [707, 134] on icon at bounding box center [708, 131] width 3 height 5
click at [705, 134] on icon at bounding box center [708, 131] width 6 height 5
click at [619, 153] on div "fullscreen settings [PERSON_NAME] flip Director" at bounding box center [650, 93] width 163 height 125
click at [705, 134] on icon at bounding box center [708, 131] width 6 height 5
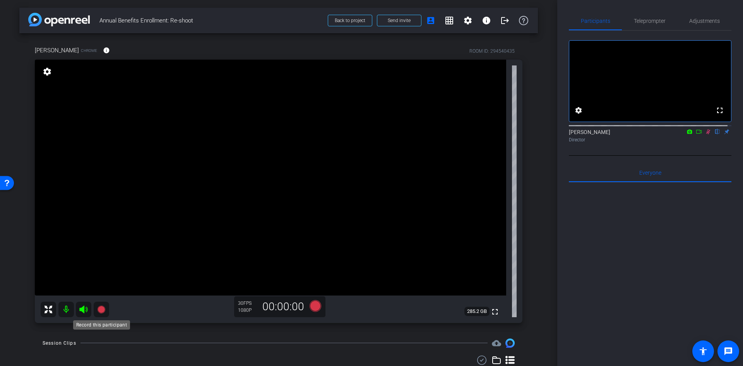
click at [101, 305] on icon at bounding box center [101, 309] width 8 height 8
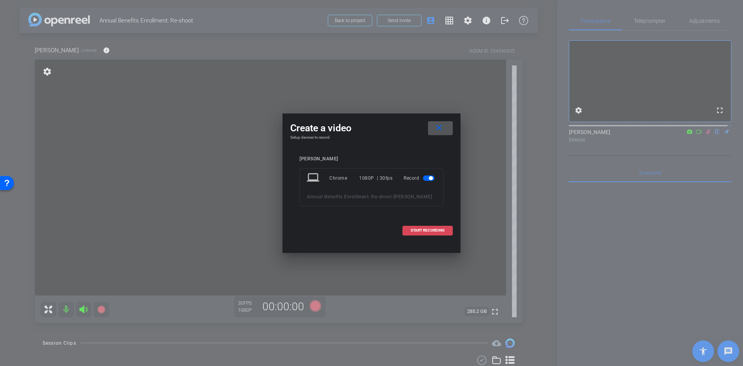
click at [427, 225] on span at bounding box center [428, 230] width 50 height 19
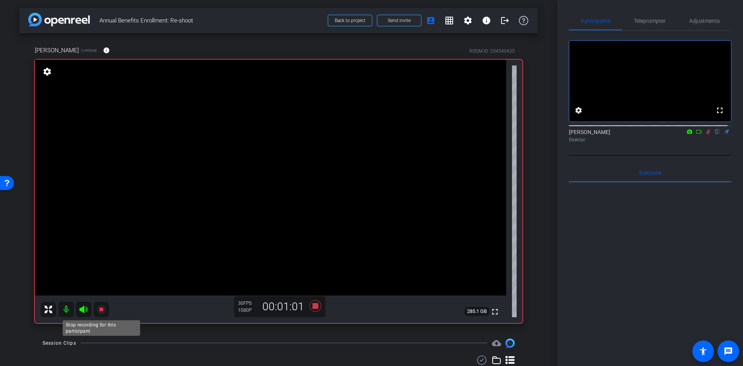
click at [101, 312] on icon at bounding box center [101, 309] width 9 height 9
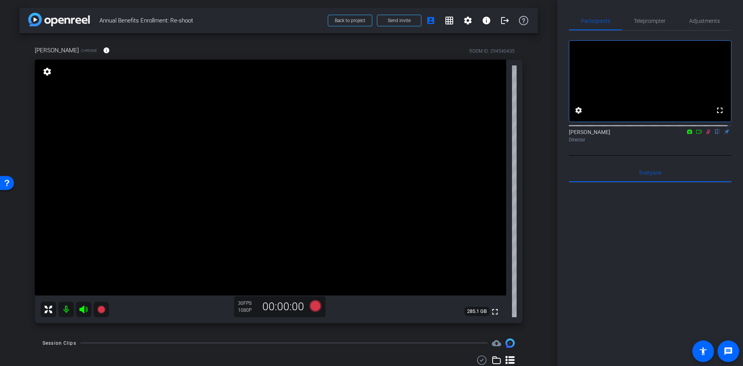
click at [705, 134] on icon at bounding box center [708, 131] width 6 height 5
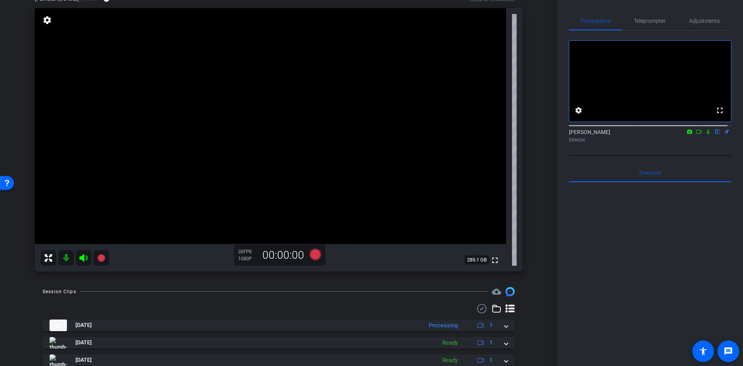
scroll to position [39, 0]
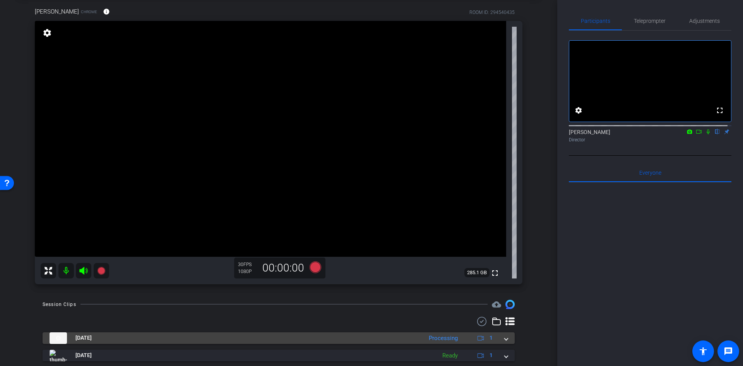
click at [505, 337] on span at bounding box center [506, 338] width 3 height 8
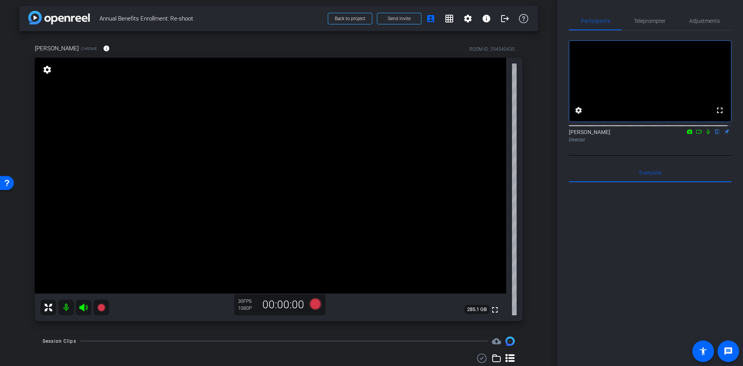
scroll to position [0, 0]
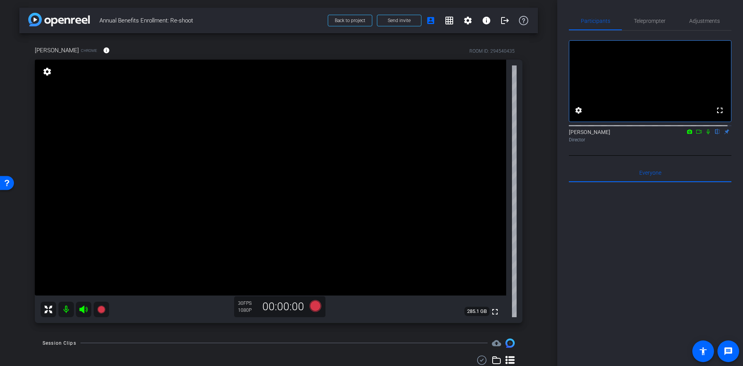
click at [707, 134] on icon at bounding box center [708, 131] width 6 height 5
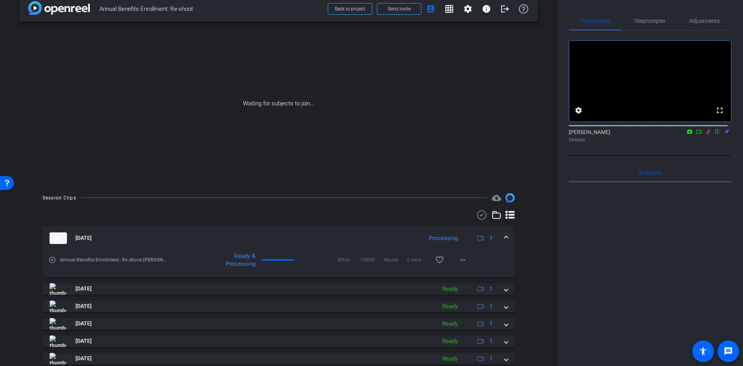
scroll to position [39, 0]
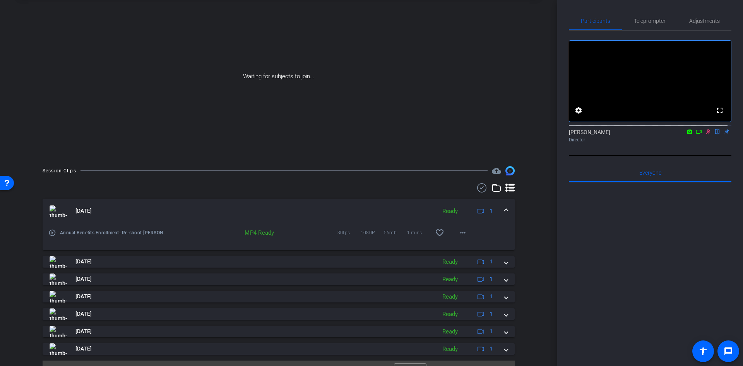
click at [697, 134] on icon at bounding box center [699, 131] width 6 height 5
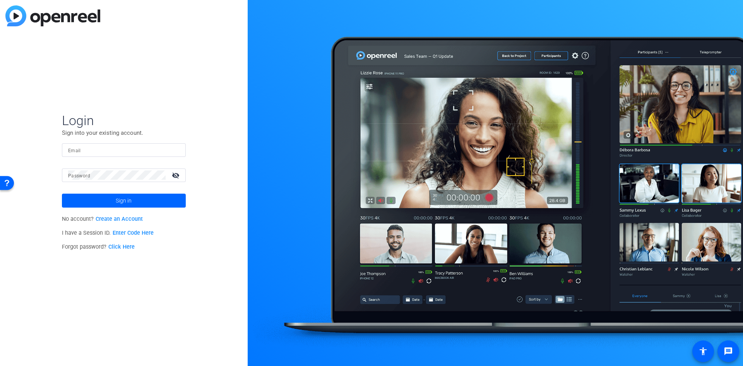
click at [106, 146] on input "Email" at bounding box center [124, 149] width 112 height 9
type input "fnath@solventum.com"
click at [62, 194] on button "Sign in" at bounding box center [124, 201] width 124 height 14
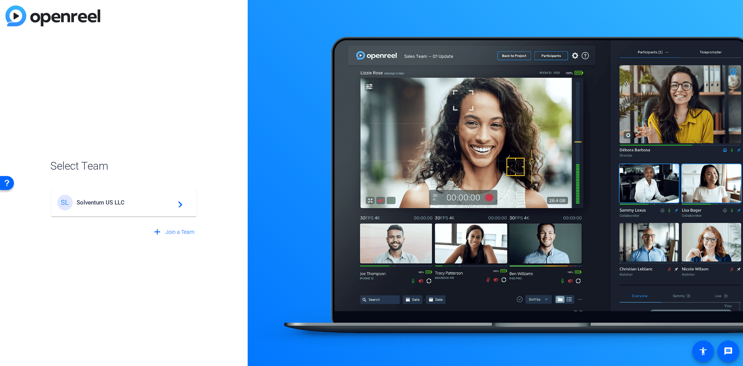
click at [118, 191] on mat-card-content "SL Solventum US LLC navigate_next" at bounding box center [124, 203] width 146 height 28
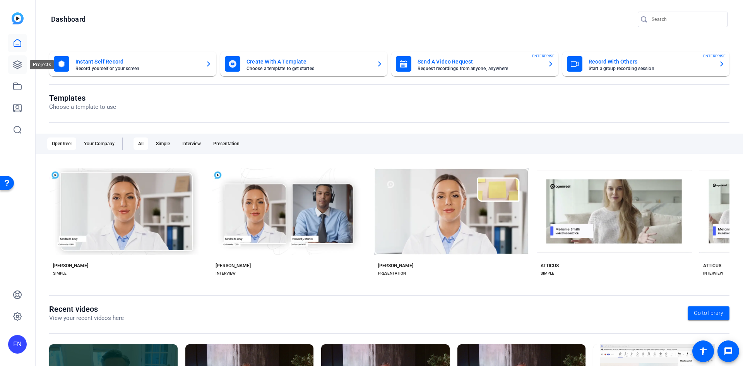
click at [26, 66] on link at bounding box center [17, 64] width 19 height 19
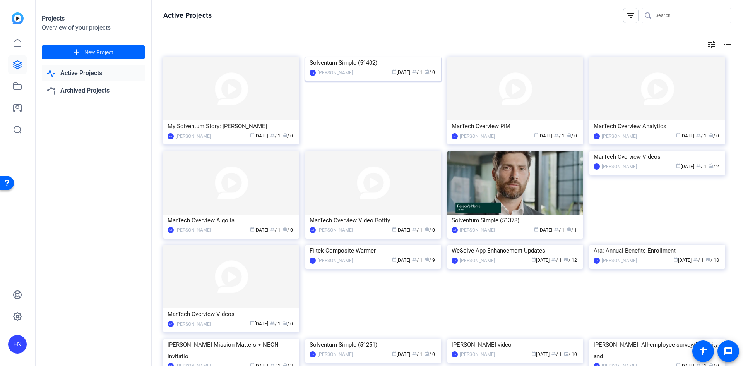
click at [366, 69] on div "Solventum Simple (51402)" at bounding box center [373, 63] width 127 height 12
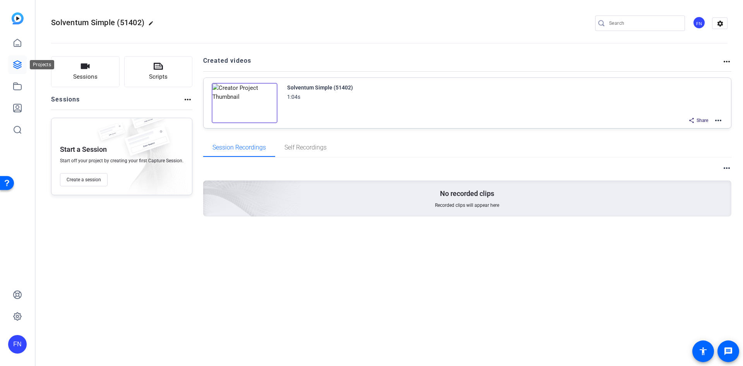
click at [18, 70] on link at bounding box center [17, 64] width 19 height 19
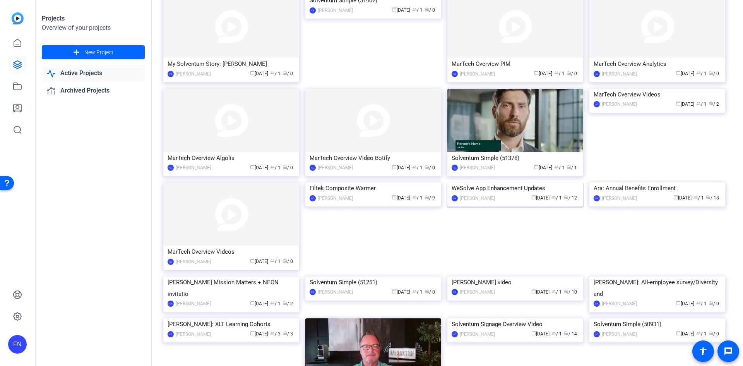
scroll to position [60, 0]
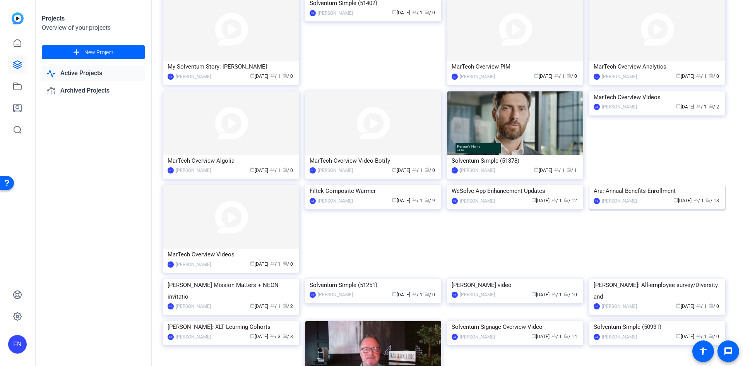
click at [661, 197] on div "Ara: Annual Benefits Enrollment" at bounding box center [657, 191] width 127 height 12
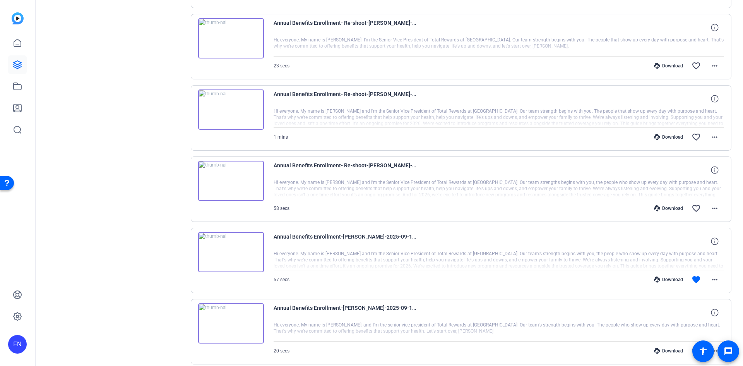
scroll to position [559, 0]
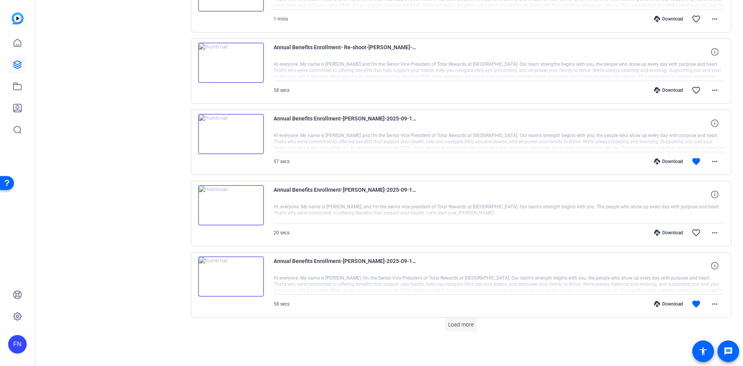
click at [455, 326] on span "Load more" at bounding box center [461, 325] width 26 height 8
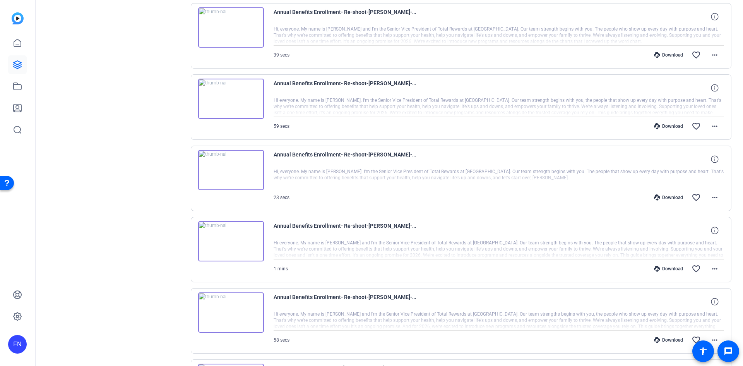
scroll to position [39, 0]
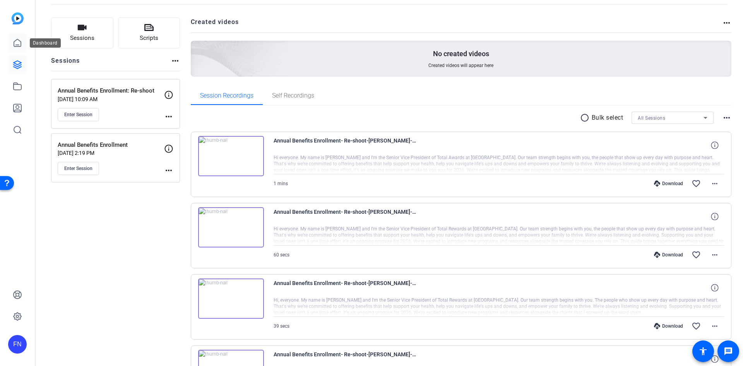
click at [15, 44] on icon at bounding box center [17, 42] width 9 height 9
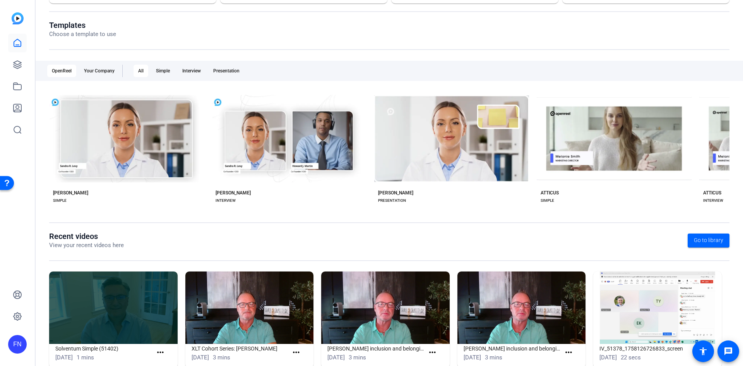
scroll to position [92, 0]
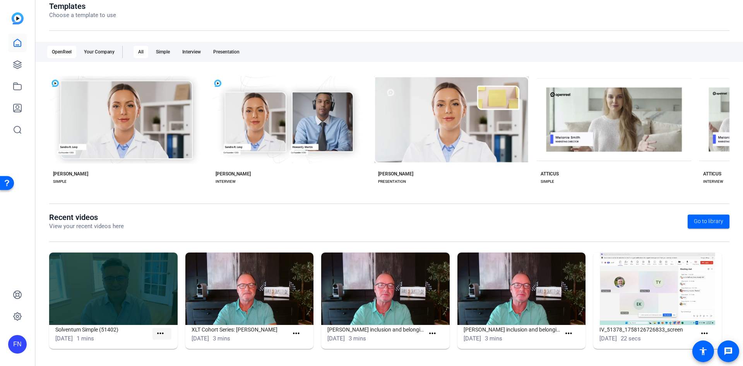
click at [165, 333] on span at bounding box center [162, 333] width 19 height 19
click at [159, 333] on mat-icon "more_horiz" at bounding box center [161, 334] width 10 height 10
click at [107, 338] on div at bounding box center [371, 183] width 743 height 366
click at [110, 329] on h1 "Solventum Simple (51402)" at bounding box center [103, 329] width 97 height 9
click at [130, 296] on img at bounding box center [113, 288] width 129 height 72
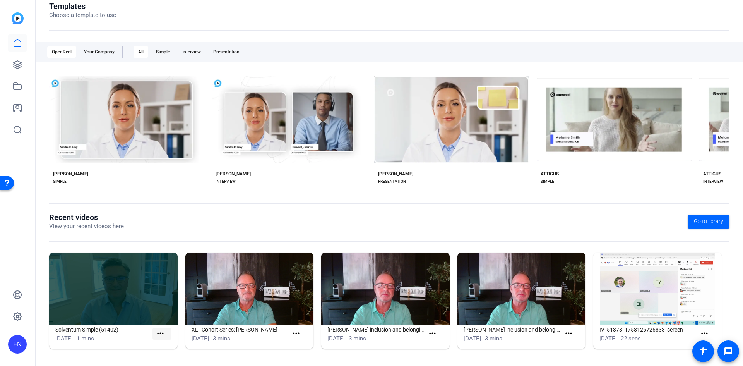
click at [158, 333] on mat-icon "more_horiz" at bounding box center [161, 334] width 10 height 10
click at [163, 345] on span "View" at bounding box center [176, 344] width 31 height 9
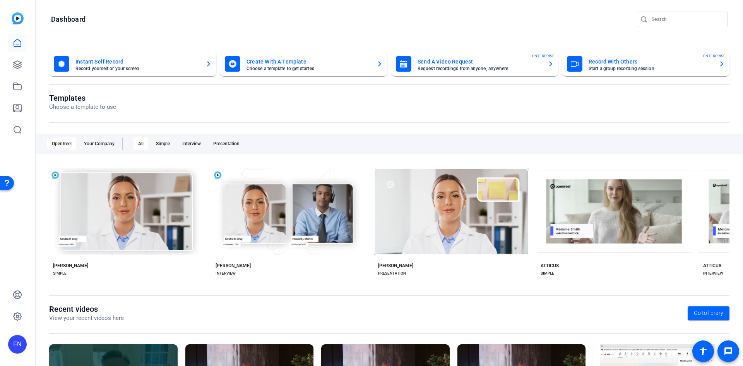
scroll to position [76, 0]
